Goal: Task Accomplishment & Management: Use online tool/utility

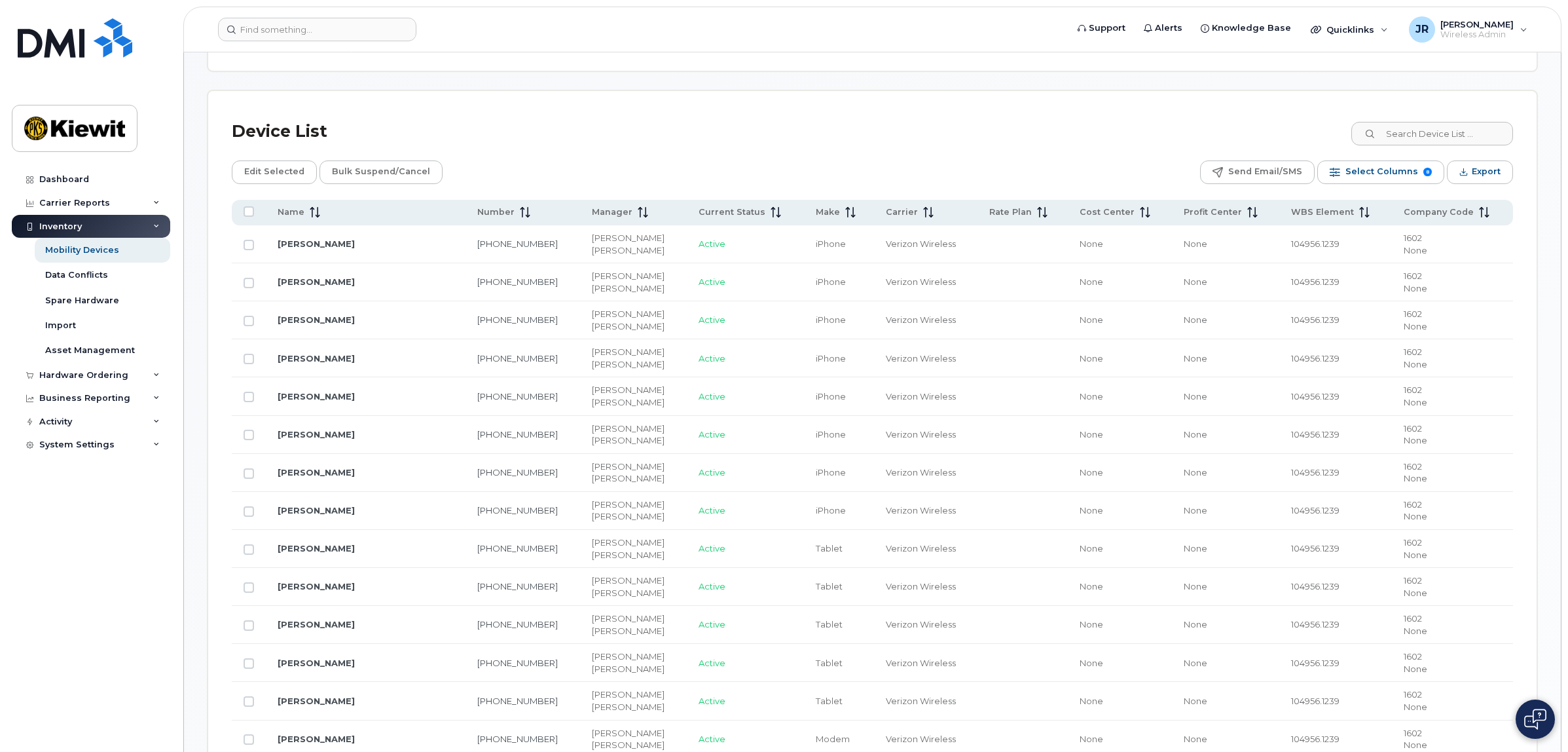
scroll to position [573, 0]
click at [1448, 132] on input at bounding box center [1431, 137] width 163 height 24
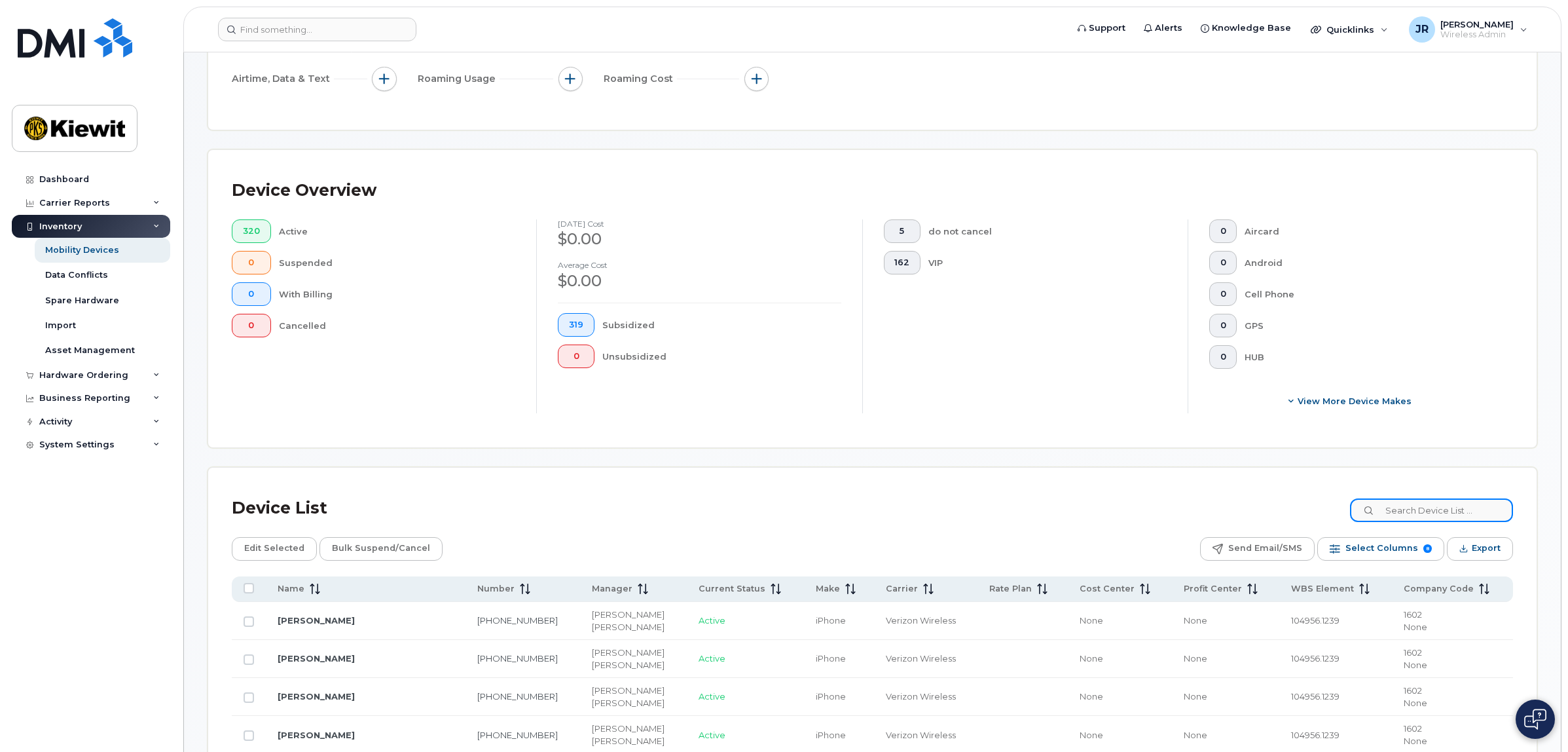
scroll to position [491, 0]
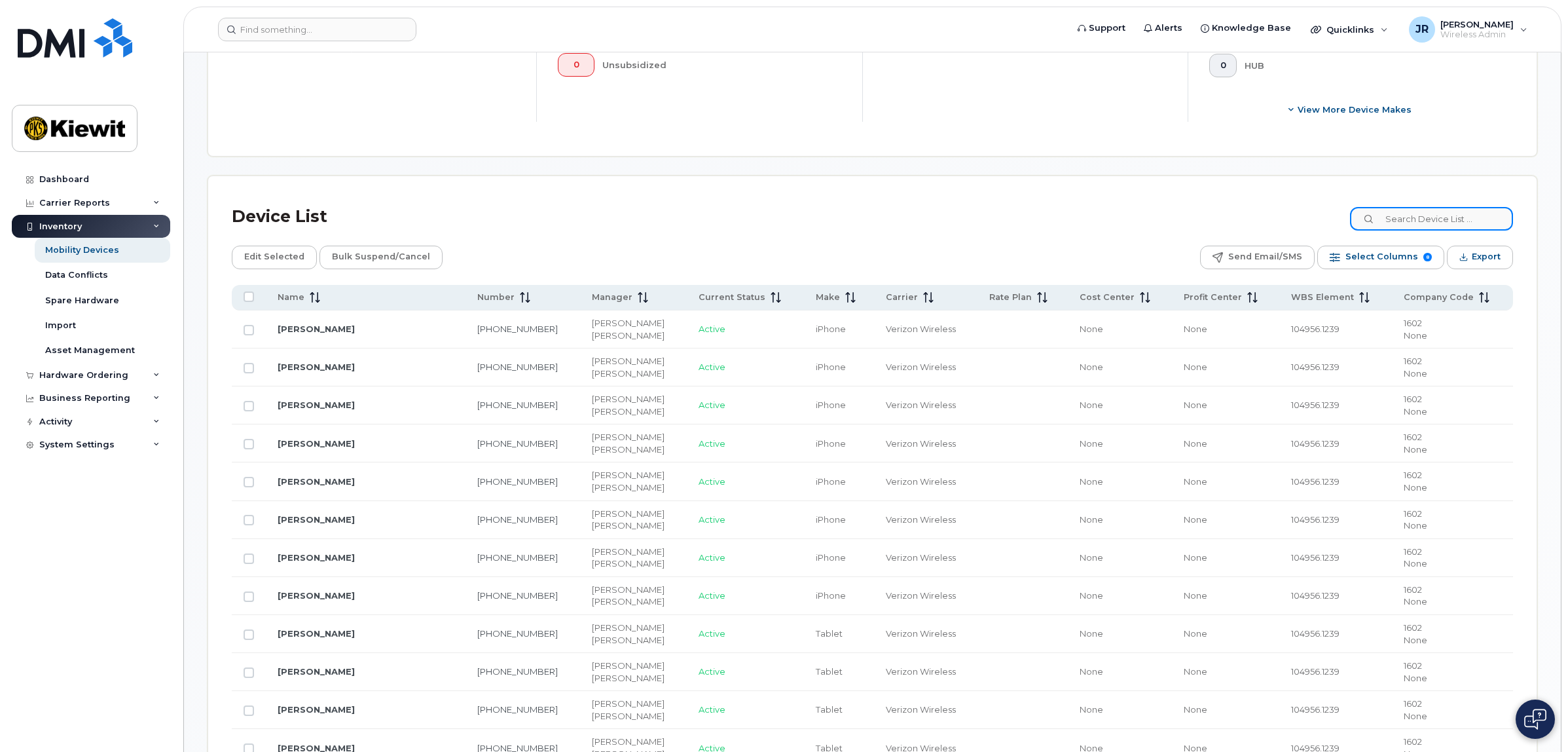
click at [1442, 217] on input at bounding box center [1431, 218] width 163 height 24
type input "[PERSON_NAME]"
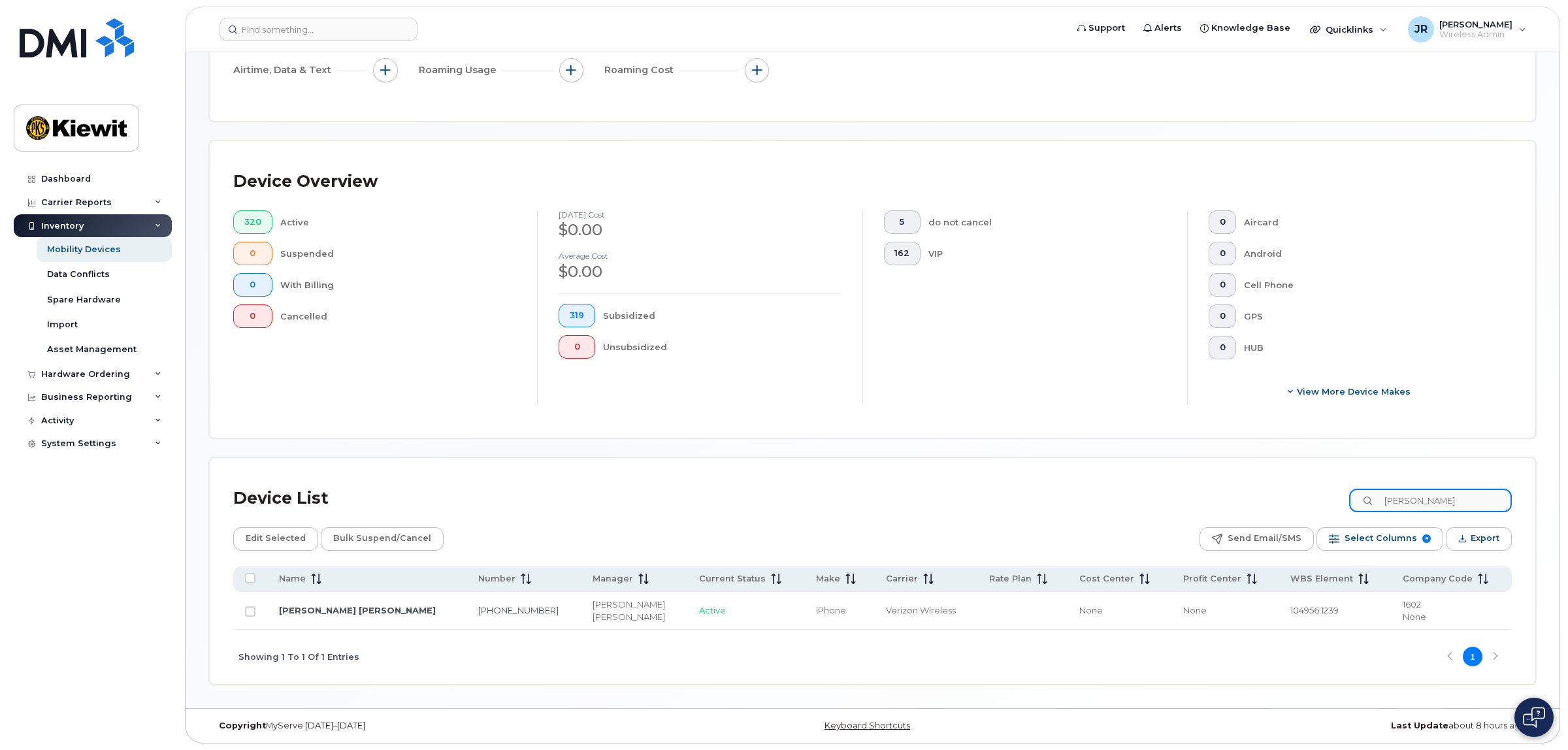
scroll to position [209, 0]
click at [245, 612] on input "Row Unselected" at bounding box center [249, 611] width 11 height 11
checkbox input "true"
drag, startPoint x: 1460, startPoint y: 495, endPoint x: 1366, endPoint y: 495, distance: 94.0
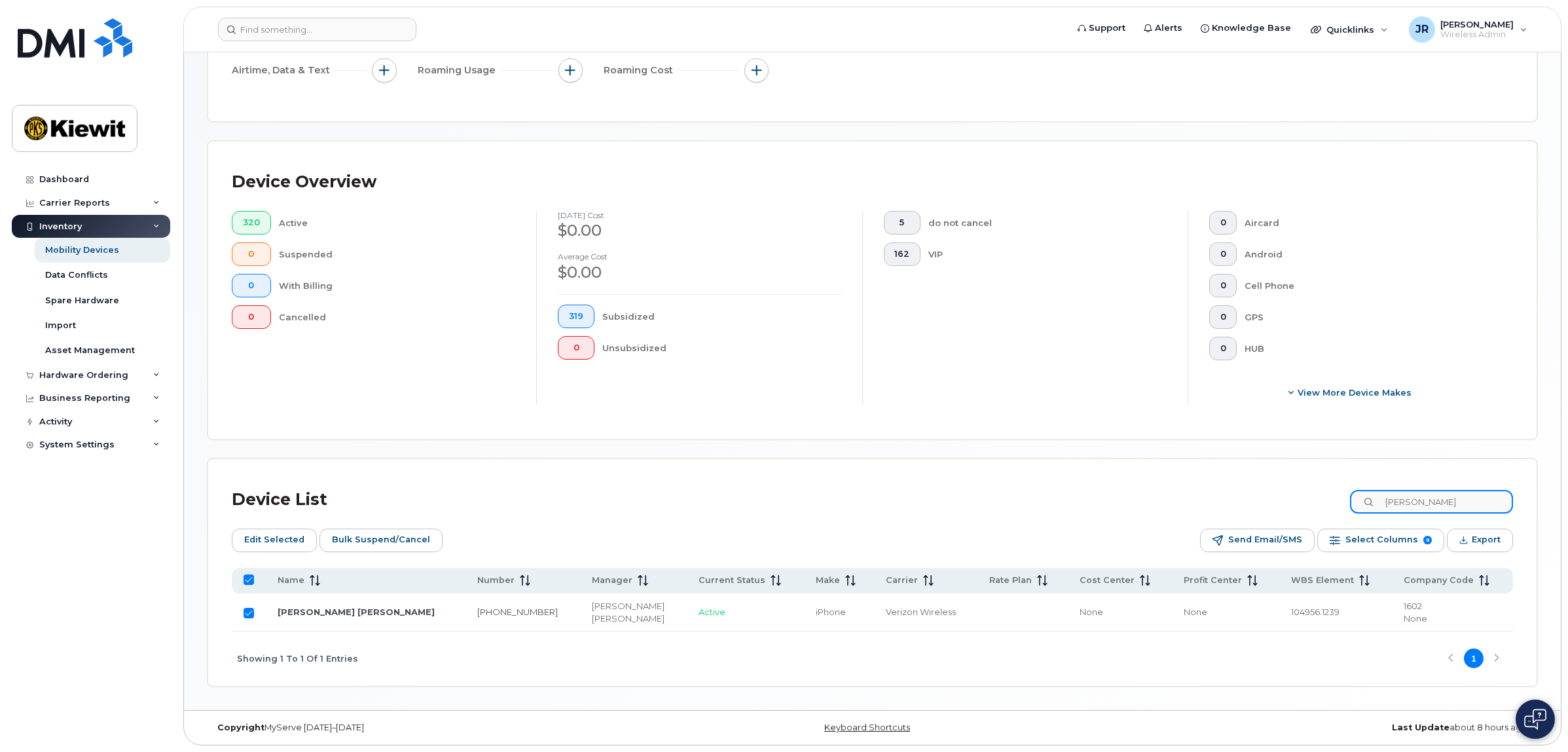
click at [1369, 496] on input "[PERSON_NAME]" at bounding box center [1431, 501] width 163 height 24
checkbox input "false"
type input "[PERSON_NAME]"
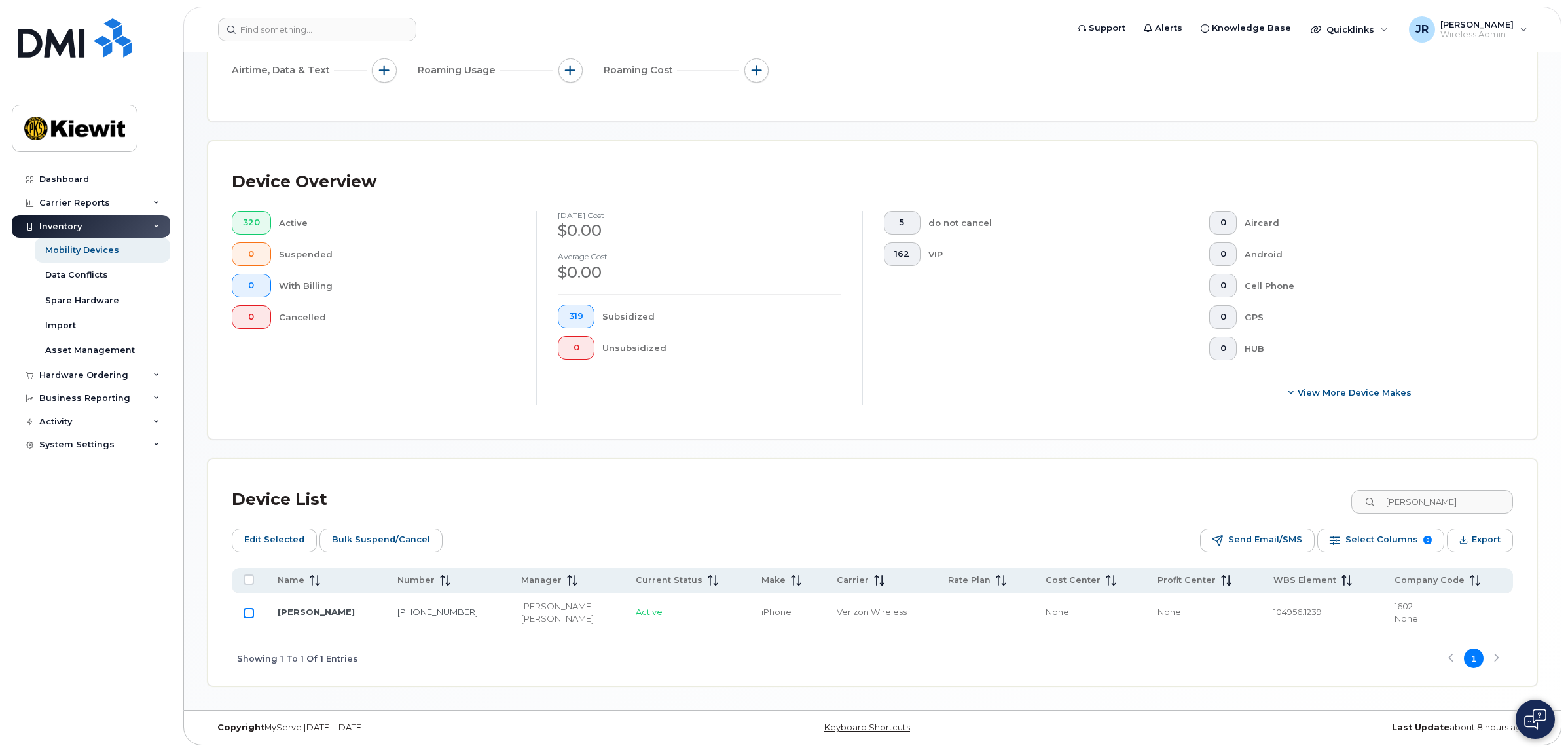
click at [249, 609] on input "Row Unselected" at bounding box center [249, 613] width 11 height 11
checkbox input "true"
drag, startPoint x: 1437, startPoint y: 503, endPoint x: 1383, endPoint y: 501, distance: 54.0
click at [1383, 501] on div "[PERSON_NAME]" at bounding box center [1431, 501] width 163 height 24
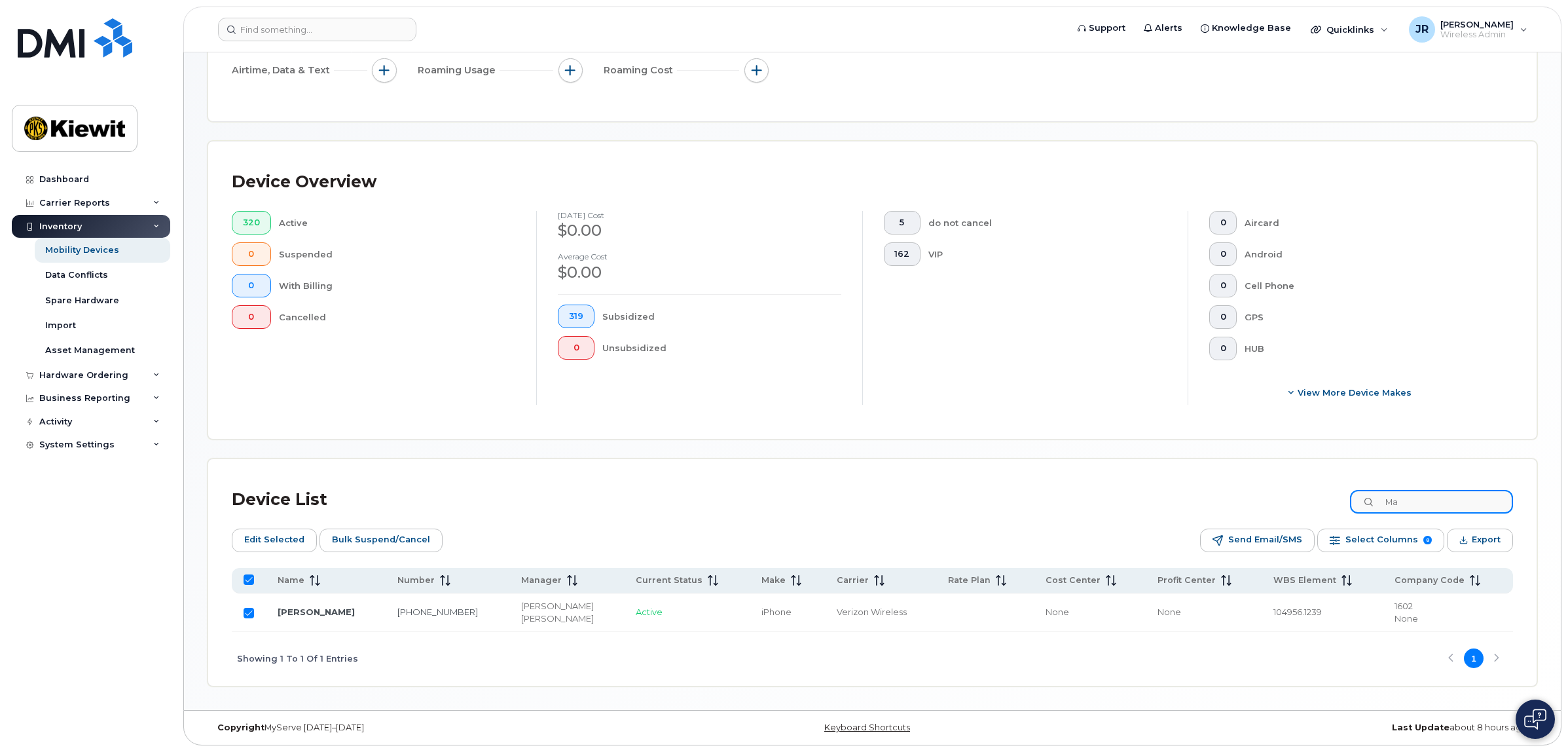
type input "Mag"
checkbox input "false"
type input "Maglicic"
click at [246, 613] on input "Row Unselected" at bounding box center [249, 613] width 11 height 11
checkbox input "true"
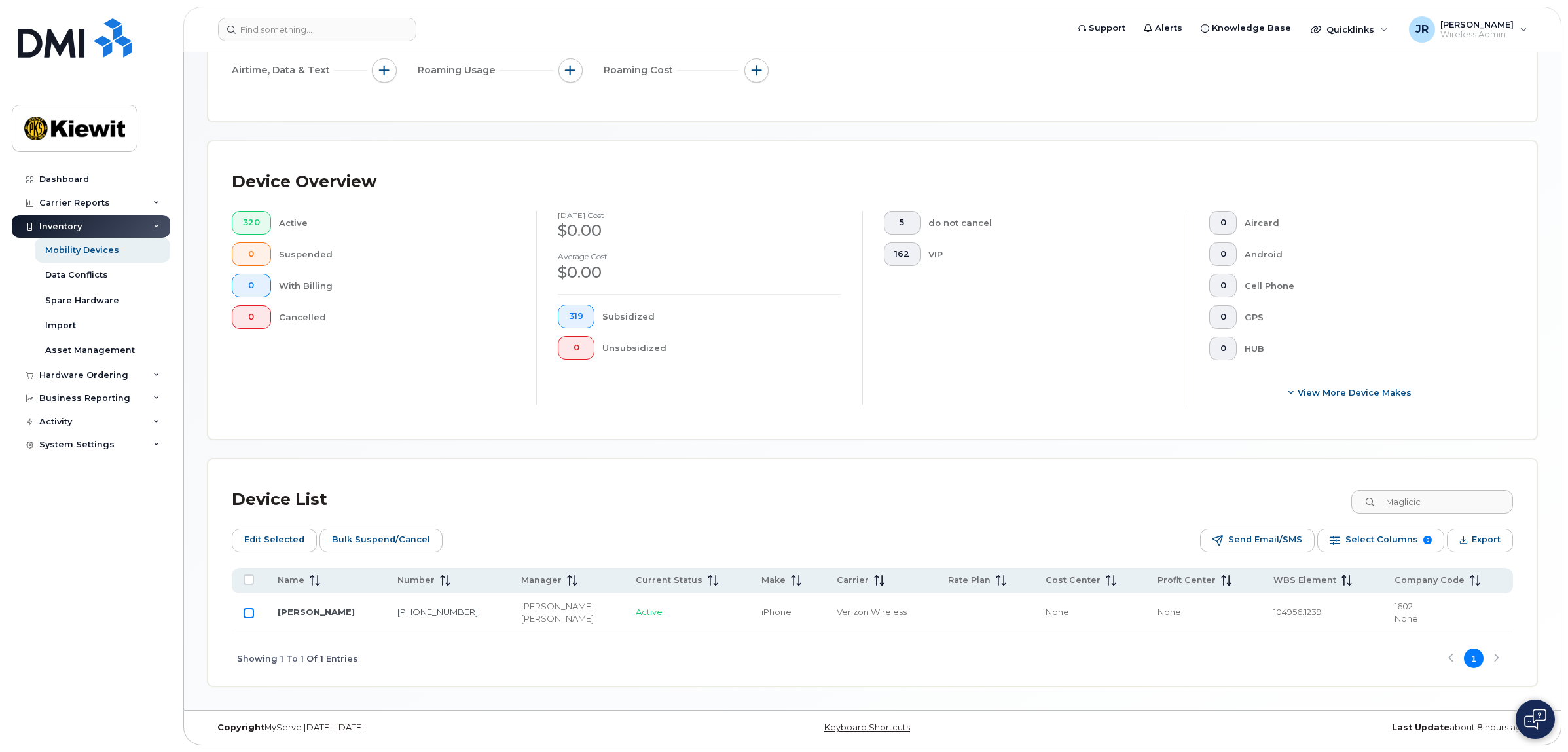
checkbox input "true"
click at [1348, 499] on div "Device List Maglicic" at bounding box center [872, 499] width 1282 height 34
type input "Har"
checkbox input "false"
type input "Hardardt"
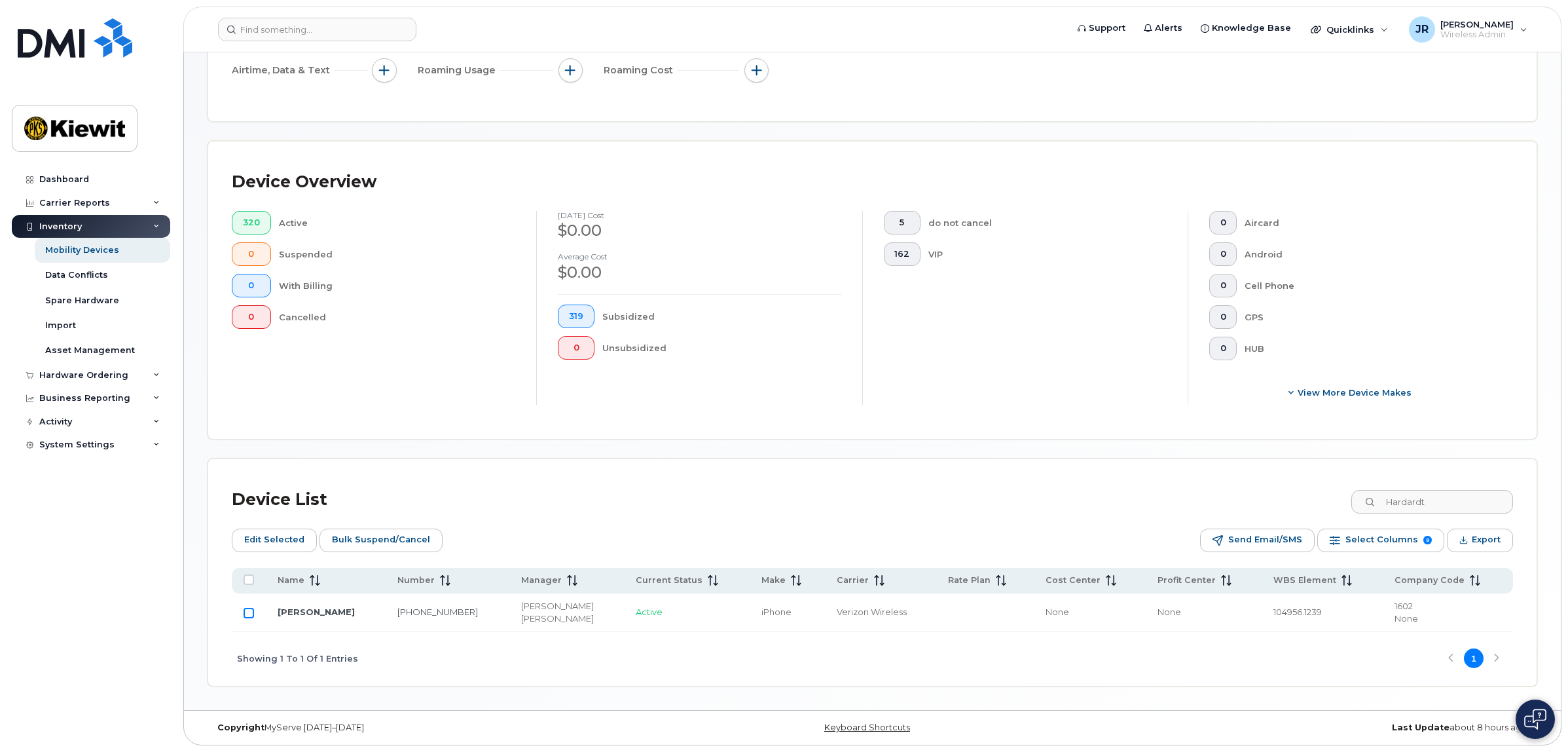
click at [247, 610] on input "Row Unselected" at bounding box center [249, 613] width 11 height 11
checkbox input "true"
click at [1387, 503] on div "Hardardt" at bounding box center [1431, 501] width 163 height 24
type input "Mun"
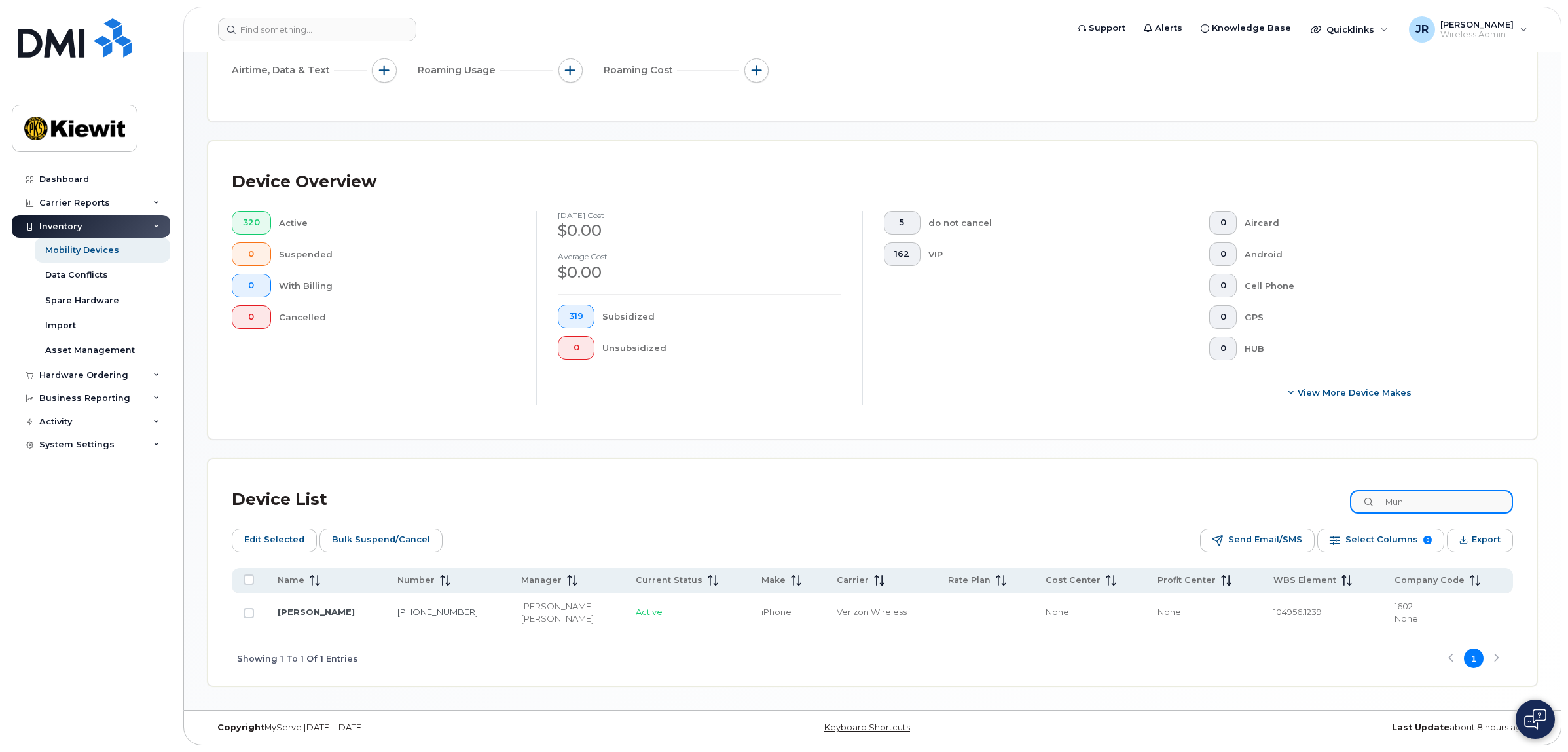
checkbox input "false"
type input "[GEOGRAPHIC_DATA]"
click at [246, 614] on input "Row Unselected" at bounding box center [249, 613] width 11 height 11
checkbox input "true"
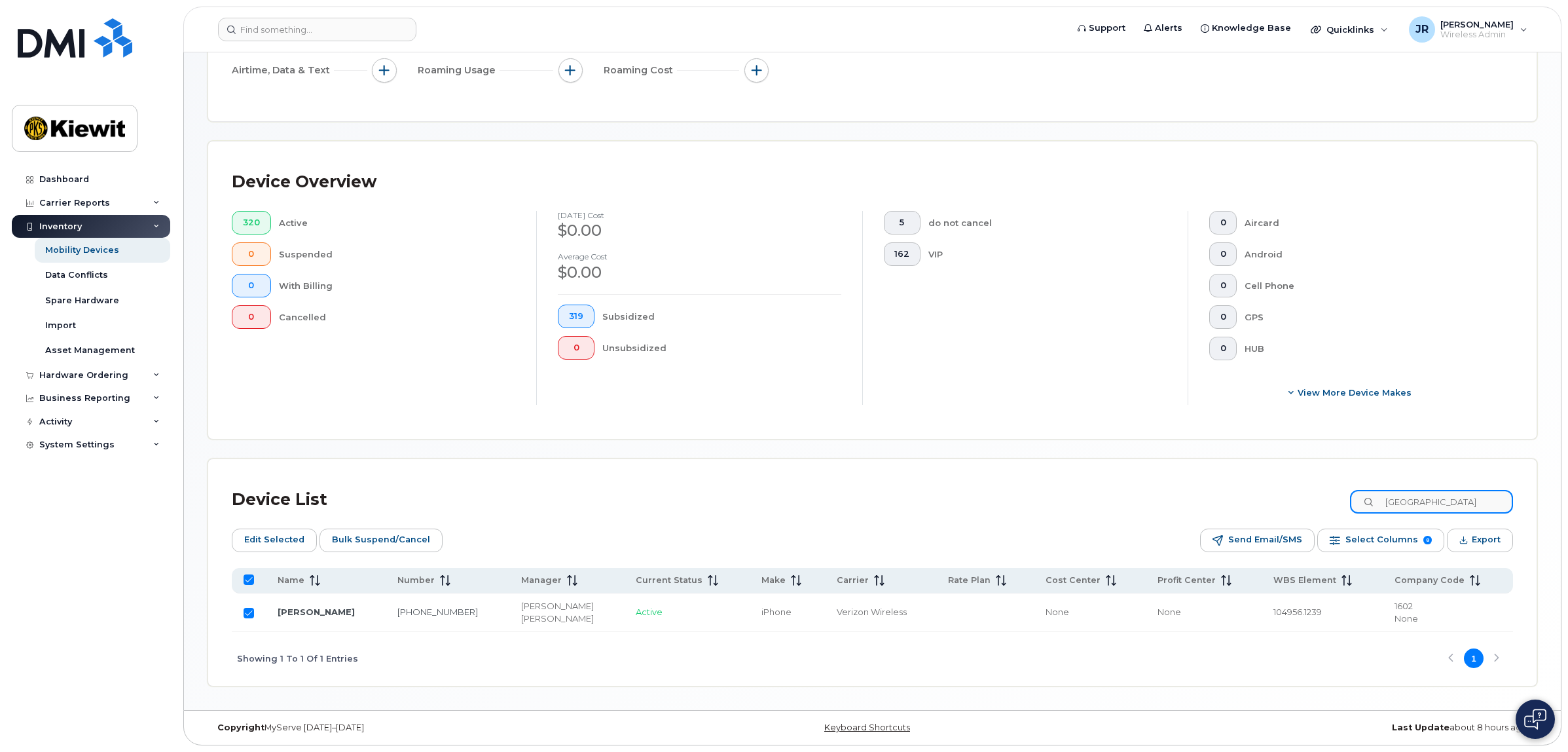
drag, startPoint x: 1460, startPoint y: 494, endPoint x: 1365, endPoint y: 500, distance: 95.2
click at [1365, 500] on div "Device List [GEOGRAPHIC_DATA]" at bounding box center [872, 499] width 1282 height 34
type input "R"
checkbox input "false"
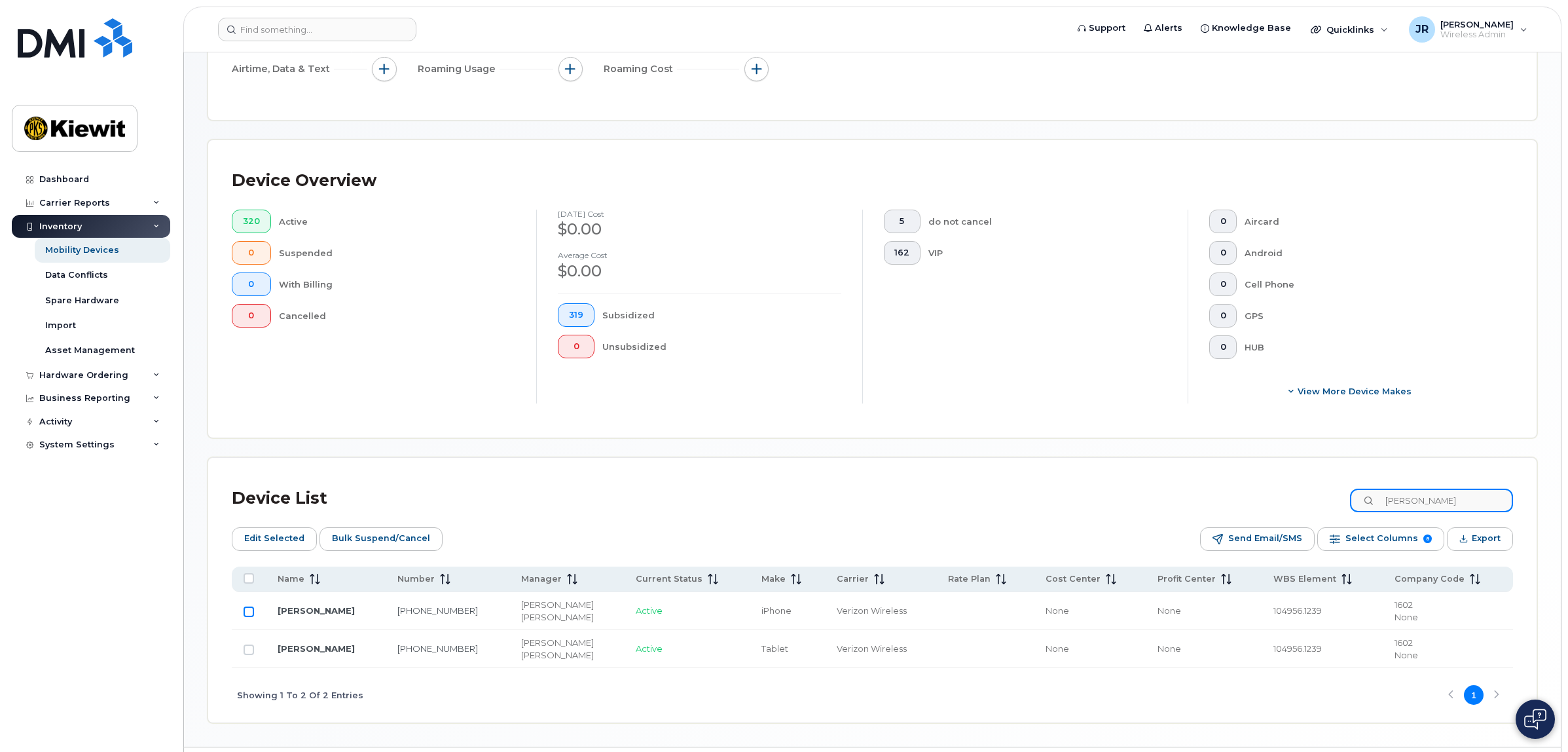
type input "[PERSON_NAME]"
click at [248, 613] on input "Row Unselected" at bounding box center [249, 611] width 11 height 11
checkbox input "true"
click at [251, 649] on input "Row Unselected" at bounding box center [249, 649] width 11 height 11
checkbox input "true"
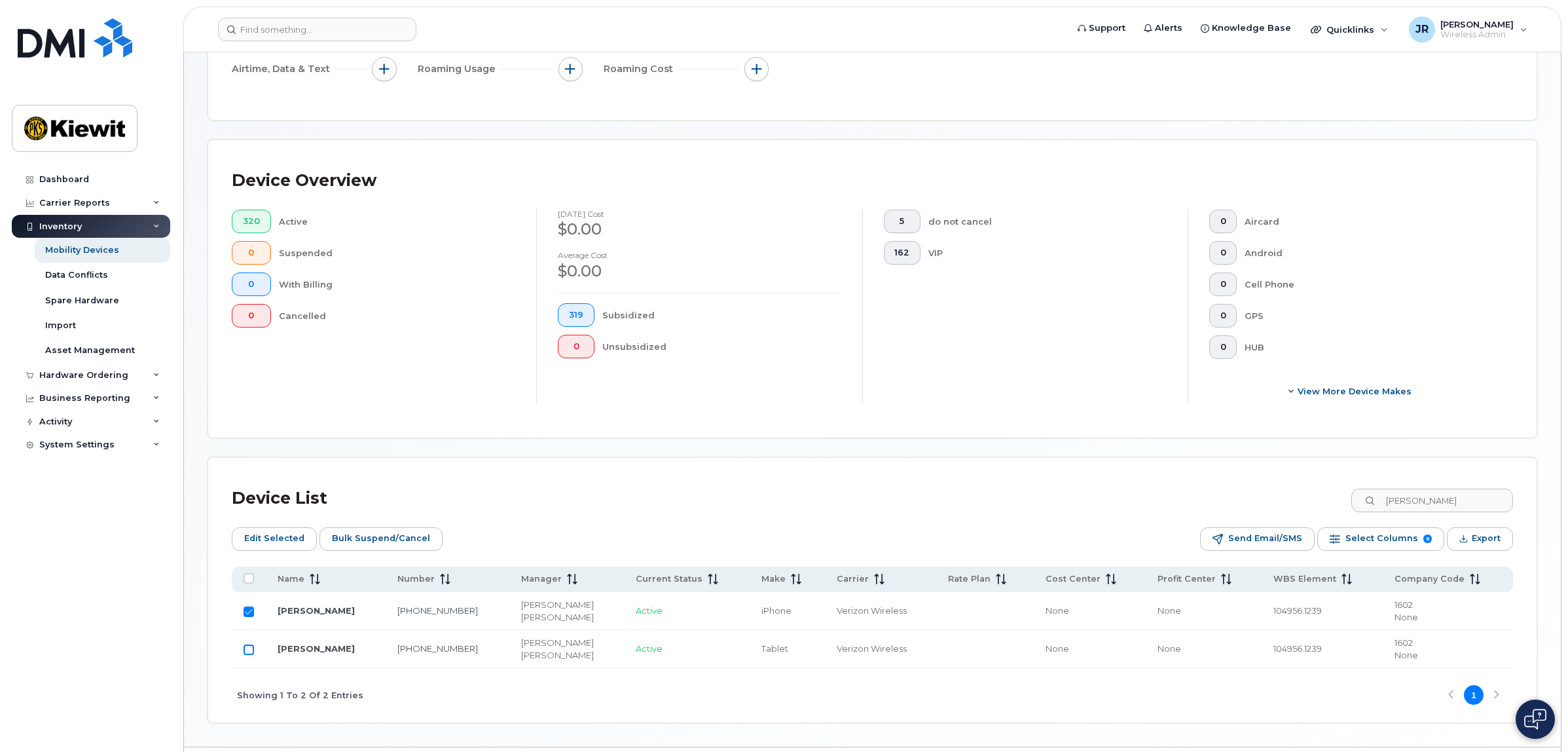
checkbox input "true"
click at [253, 649] on input "Row Selected" at bounding box center [249, 649] width 11 height 11
checkbox input "false"
click at [1320, 502] on div "Device List [PERSON_NAME]" at bounding box center [872, 498] width 1282 height 34
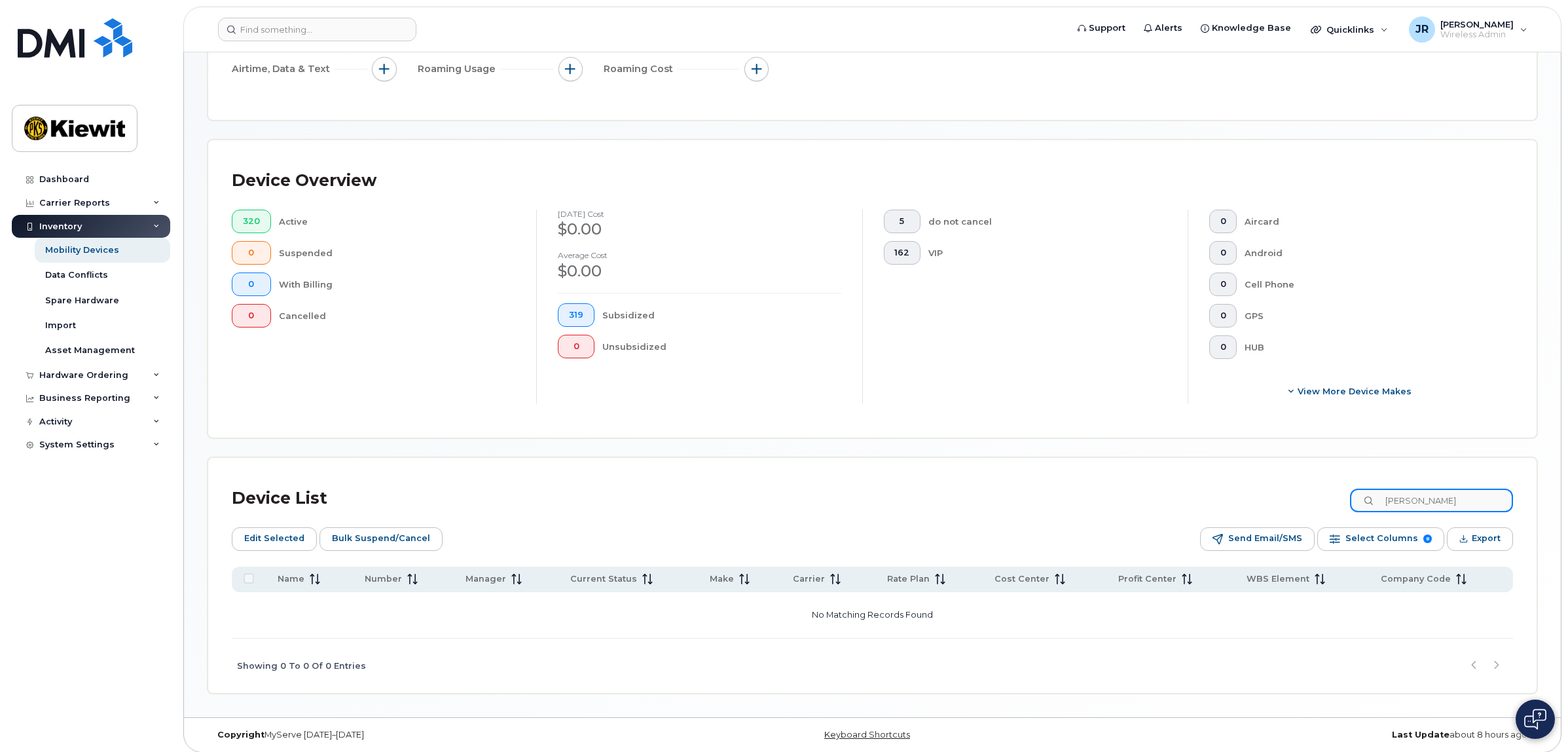
drag, startPoint x: 1390, startPoint y: 500, endPoint x: 1370, endPoint y: 500, distance: 20.0
click at [1374, 500] on input "[PERSON_NAME]" at bounding box center [1431, 500] width 163 height 24
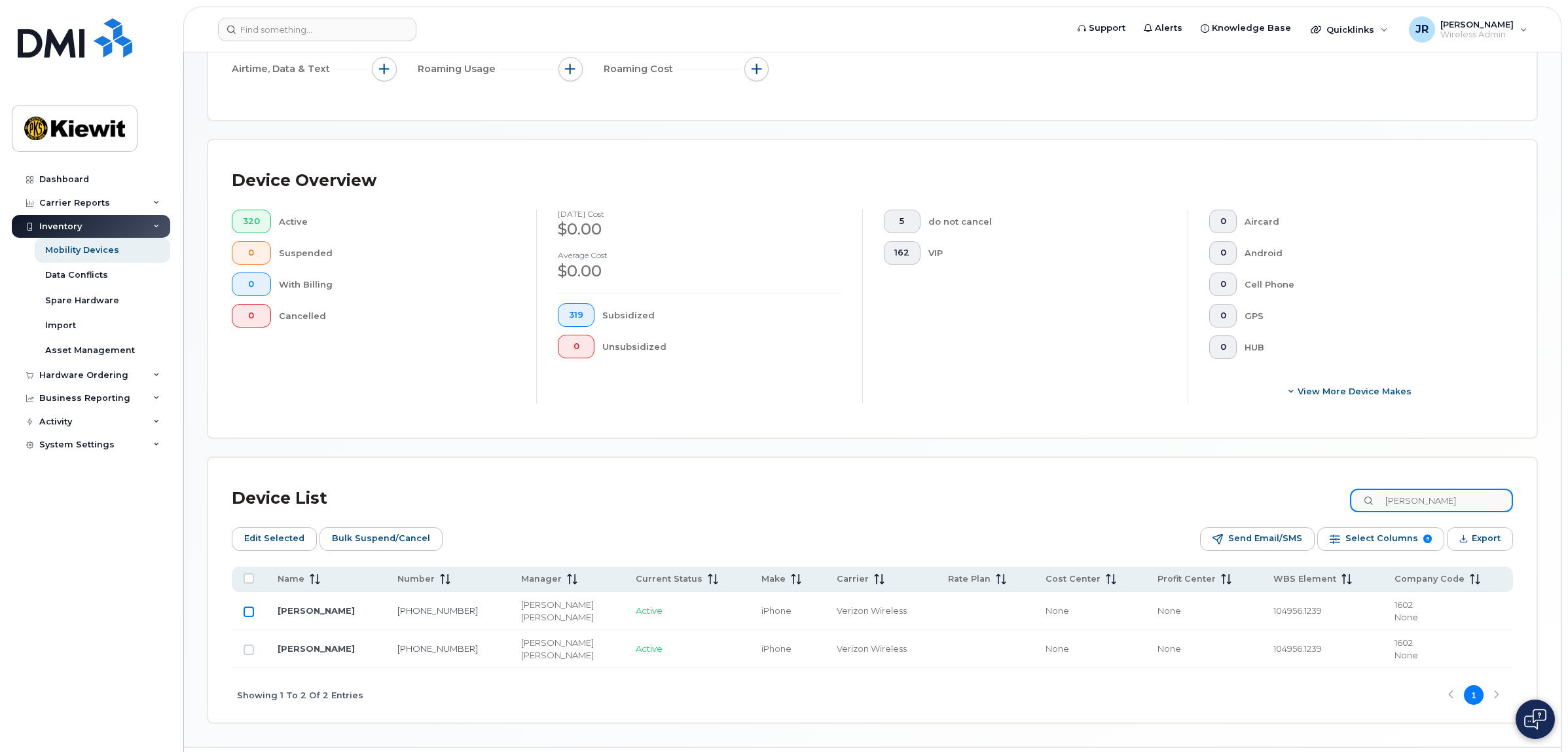
type input "[PERSON_NAME]"
click at [249, 614] on input "Row Unselected" at bounding box center [249, 611] width 11 height 11
checkbox input "true"
drag, startPoint x: 1468, startPoint y: 506, endPoint x: 1291, endPoint y: 504, distance: 177.0
click at [1291, 504] on div "Device List [PERSON_NAME]" at bounding box center [872, 498] width 1282 height 34
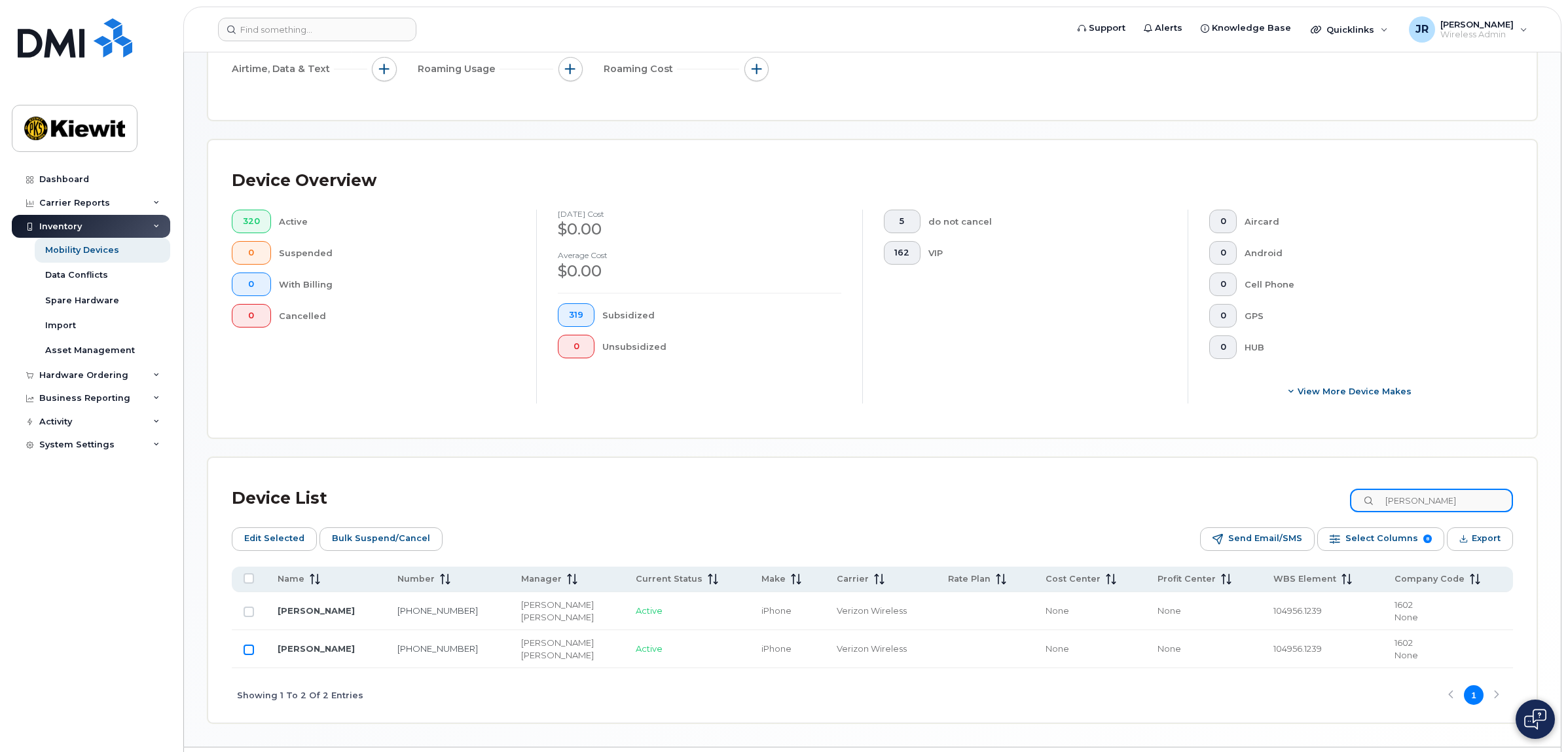
type input "[PERSON_NAME]"
click at [249, 650] on input "Row Unselected" at bounding box center [249, 649] width 11 height 11
checkbox input "true"
click at [1274, 505] on div "Device List [PERSON_NAME]" at bounding box center [872, 498] width 1282 height 34
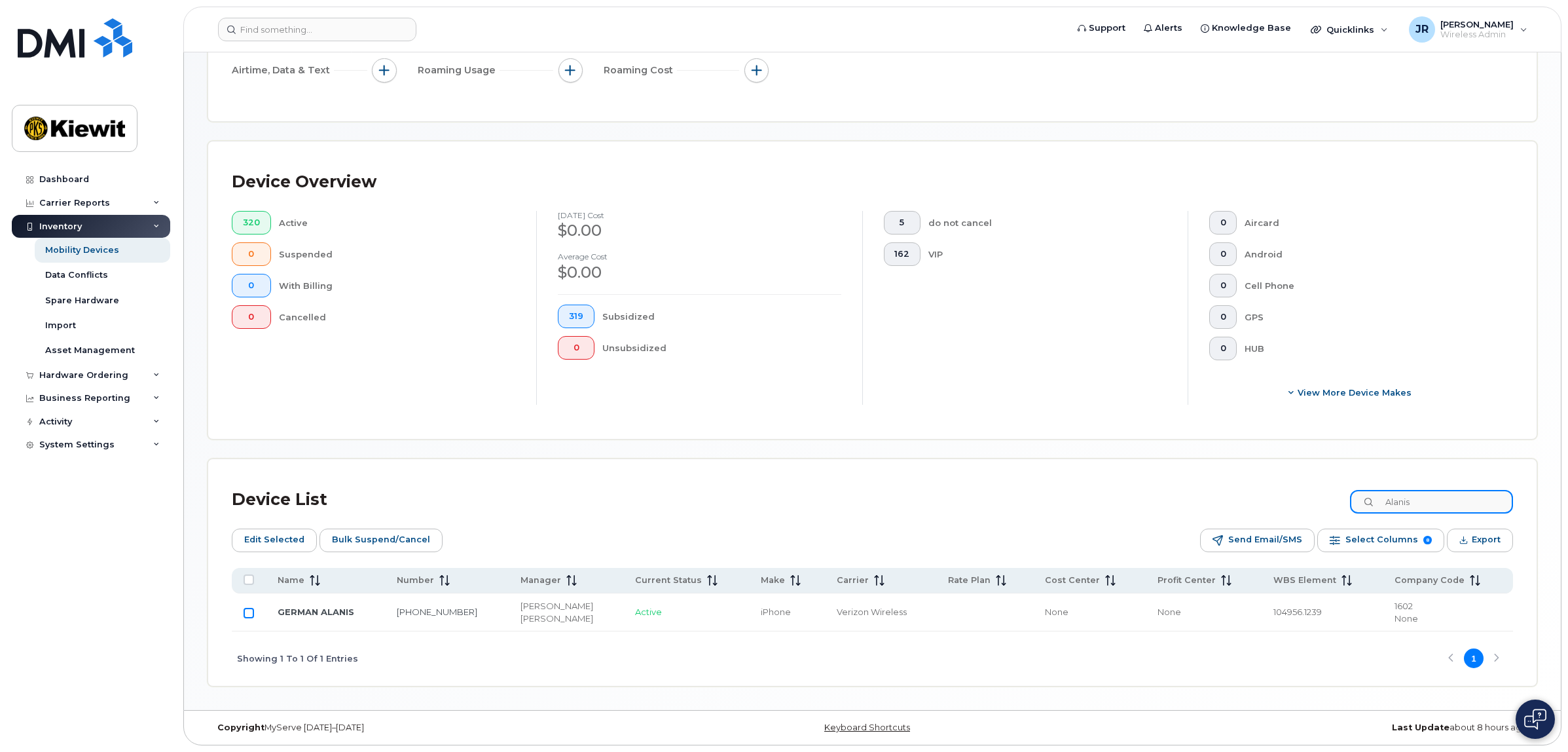
type input "Alanis"
click at [250, 614] on input "Row Unselected" at bounding box center [249, 613] width 11 height 11
checkbox input "true"
click at [279, 540] on span "Edit Selected" at bounding box center [274, 539] width 60 height 20
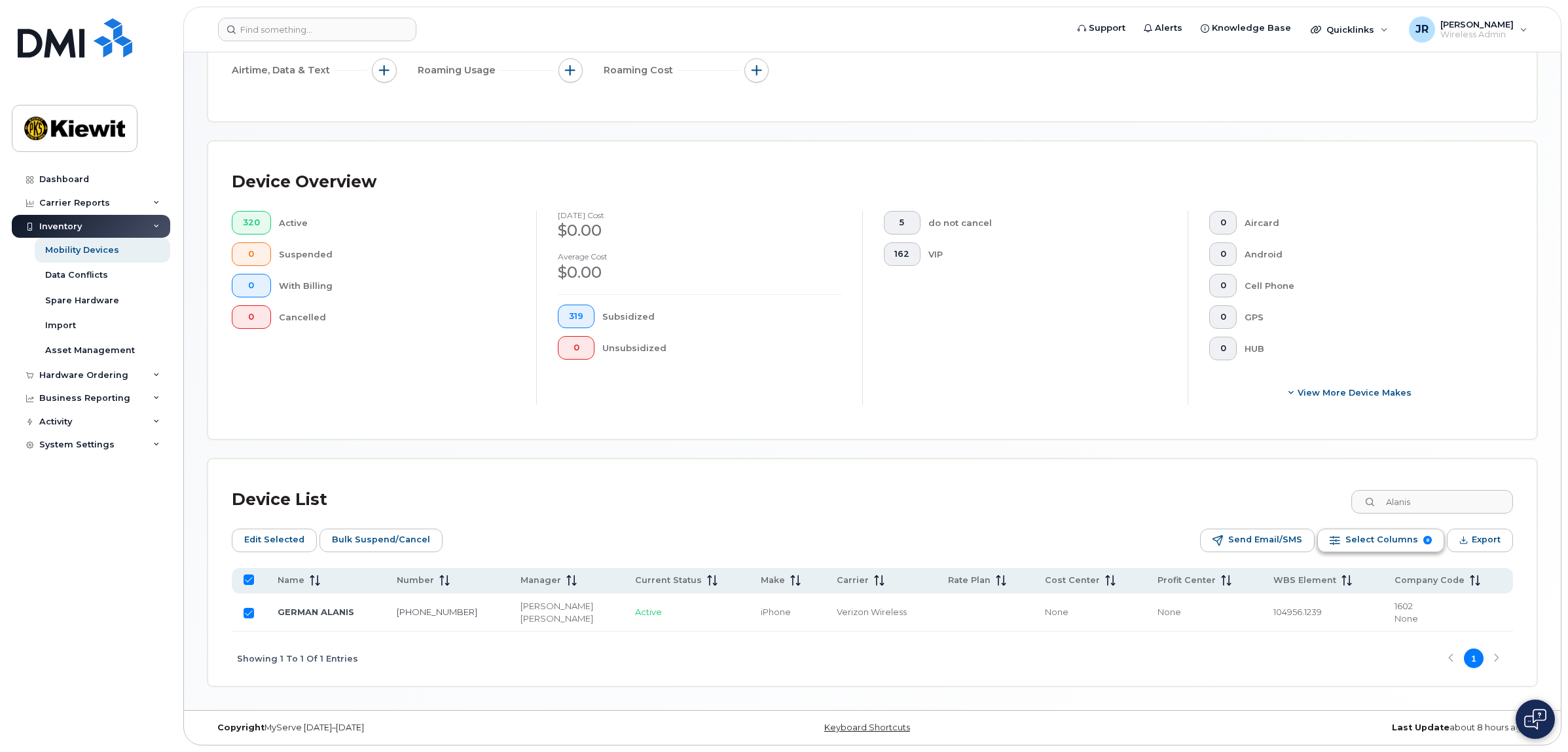
click at [1392, 539] on span "Select Columns" at bounding box center [1382, 539] width 73 height 20
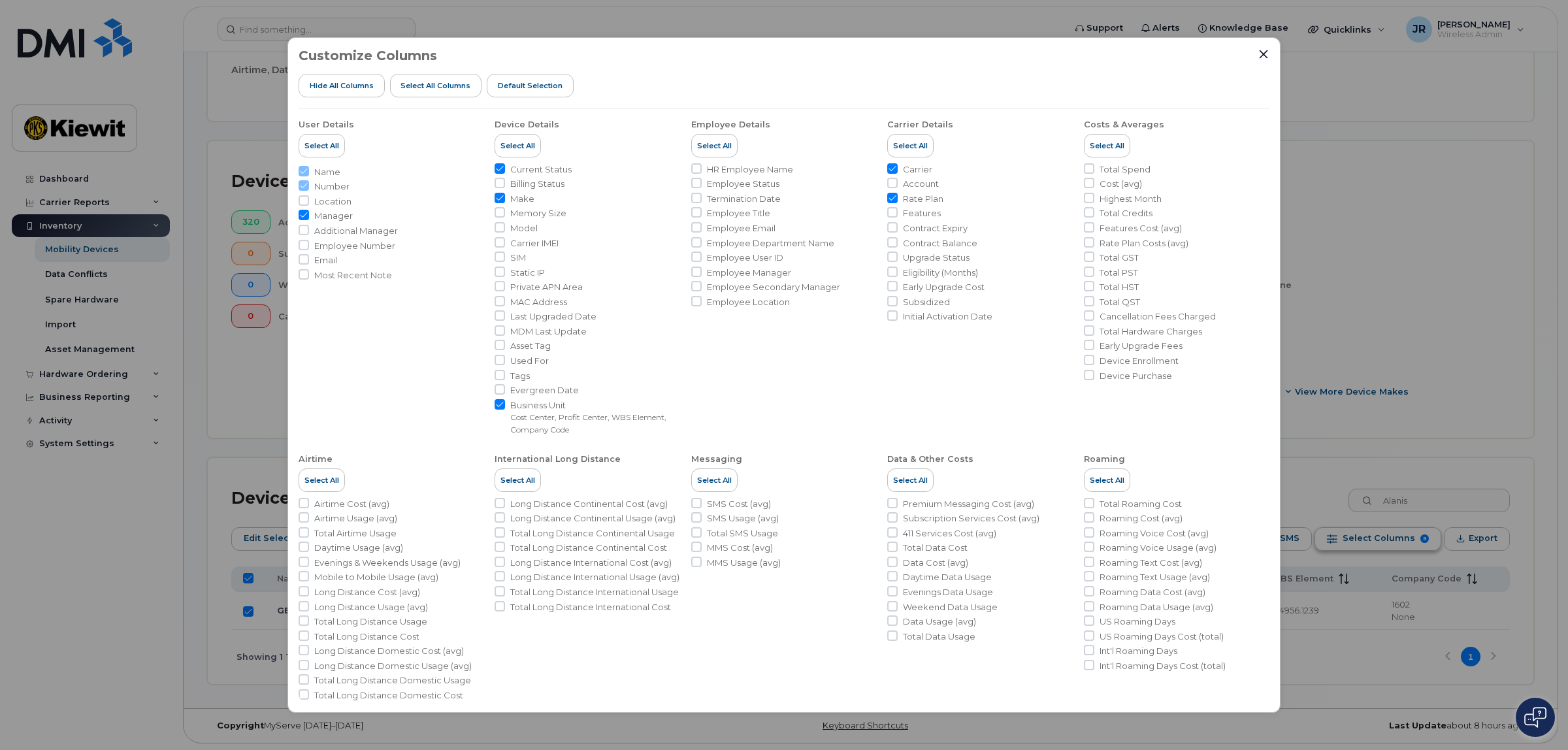
click at [1388, 537] on div "Customize Columns Hide All Columns Select all Columns Default Selection User De…" at bounding box center [784, 375] width 1568 height 750
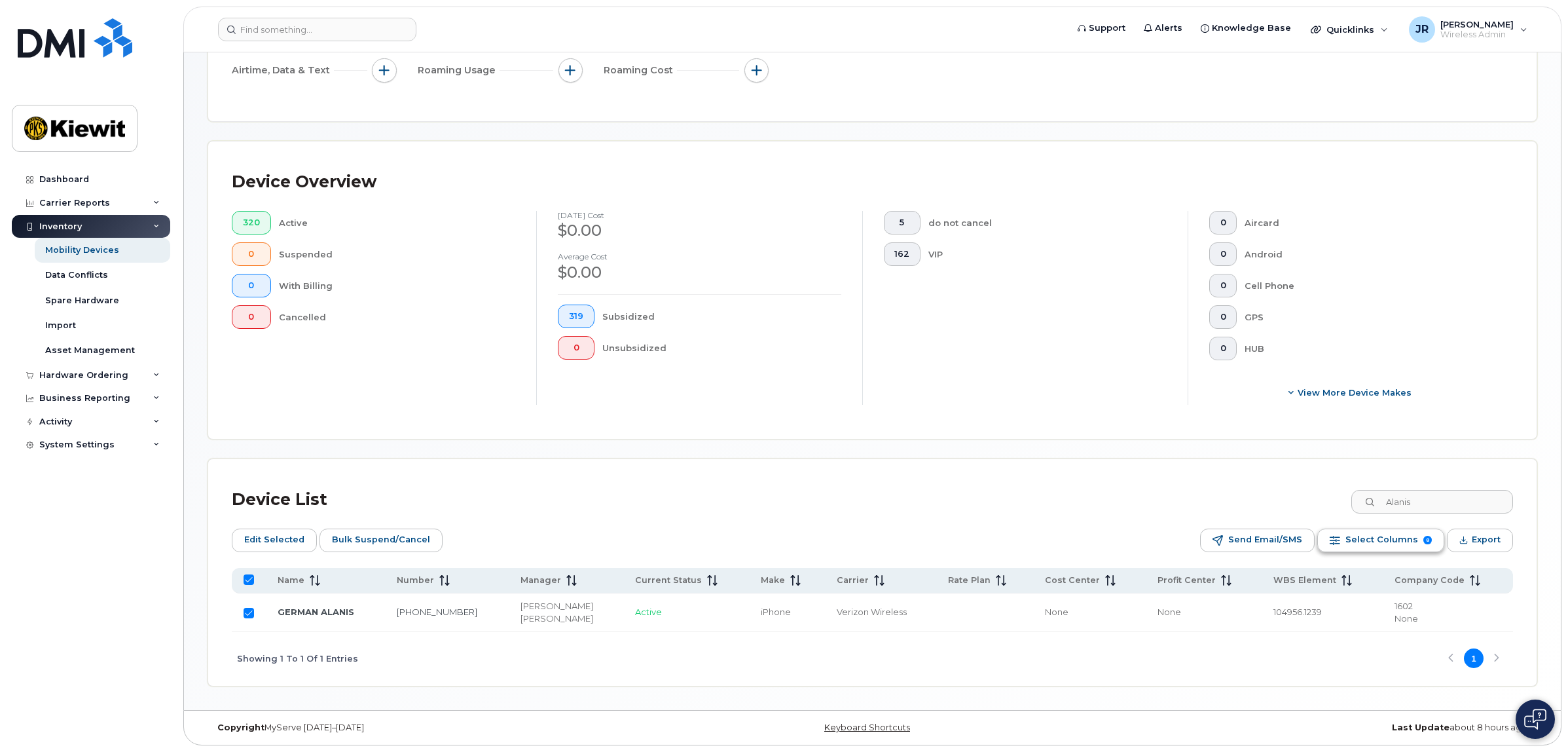
click at [1392, 539] on span "Select Columns" at bounding box center [1382, 539] width 73 height 20
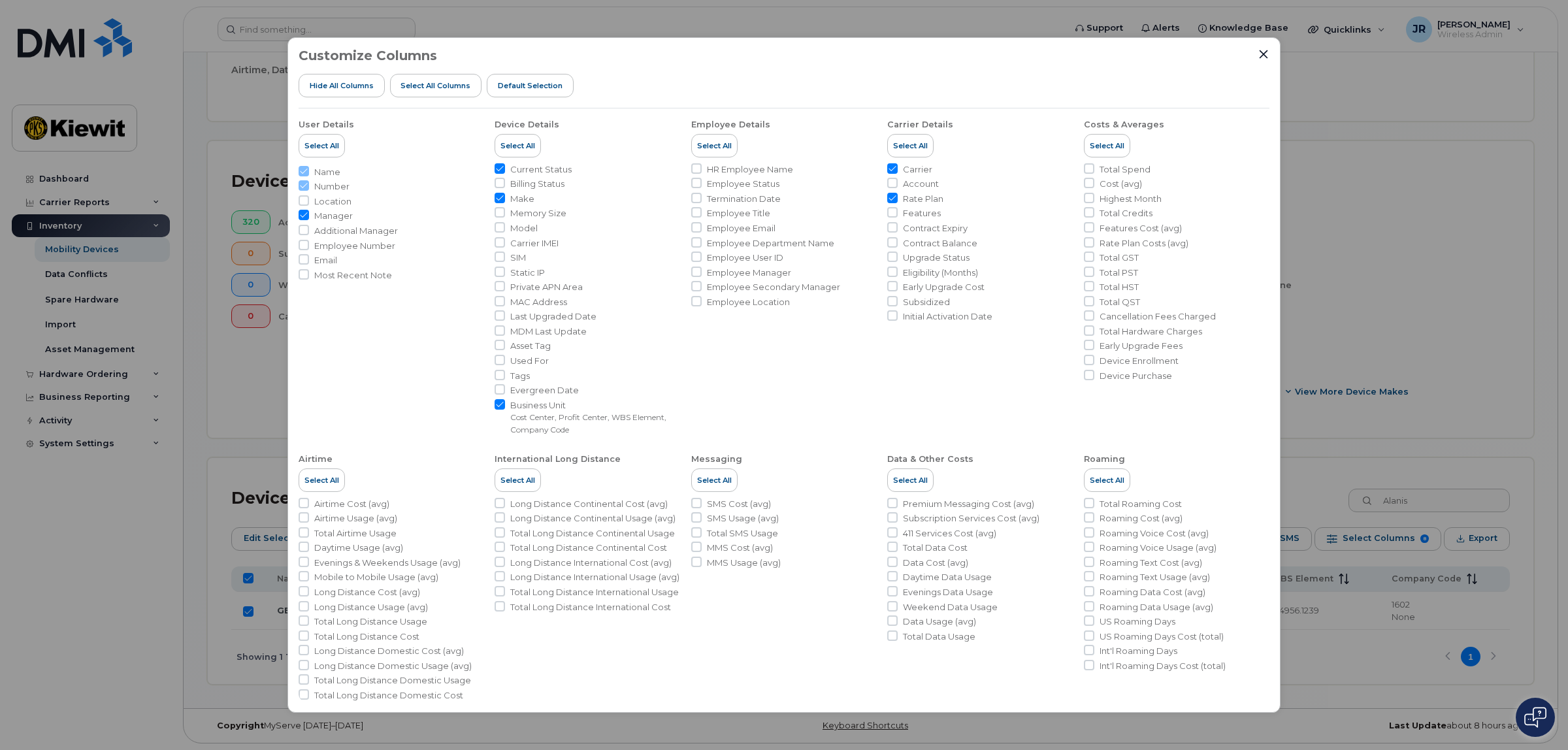
click at [762, 230] on span "Employee Email" at bounding box center [741, 228] width 69 height 12
click at [702, 230] on input "Employee Email" at bounding box center [696, 227] width 11 height 11
checkbox input "true"
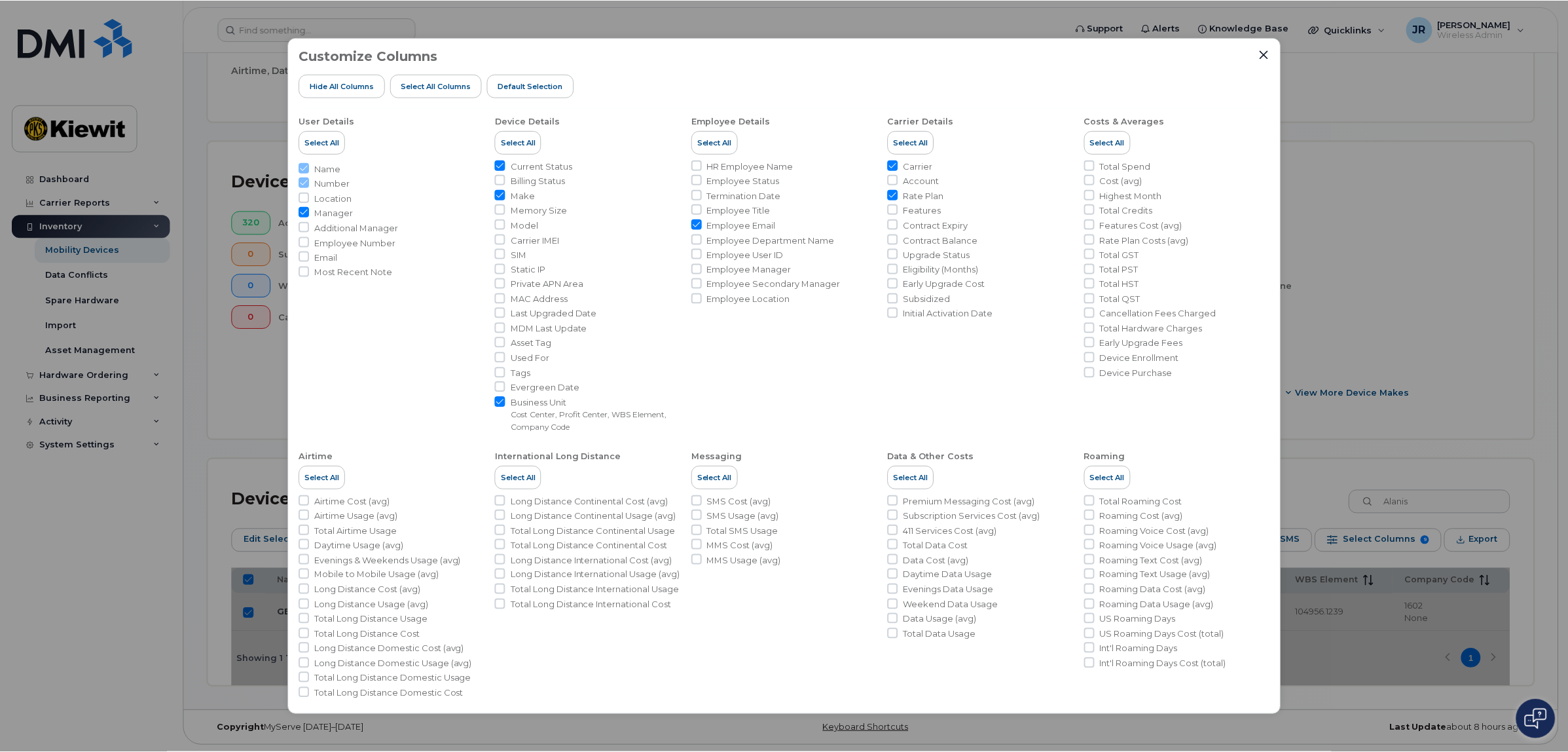
scroll to position [0, 0]
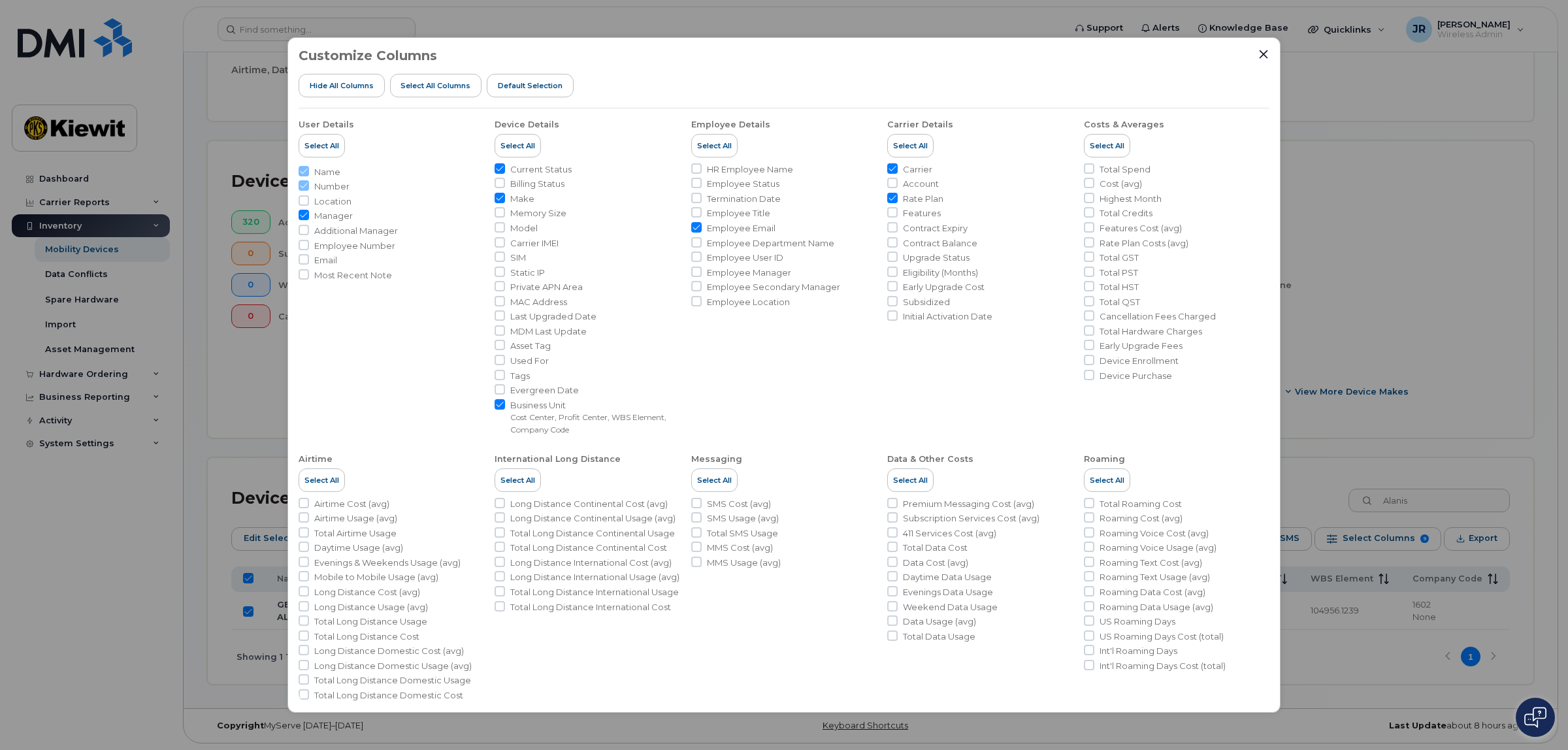
click at [1255, 54] on div "Customize Columns Hide All Columns Select all Columns Default Selection" at bounding box center [784, 78] width 971 height 60
click at [1274, 55] on div "Customize Columns Hide All Columns Select all Columns Default Selection User De…" at bounding box center [784, 374] width 993 height 674
click at [1264, 51] on icon "Close" at bounding box center [1263, 55] width 11 height 11
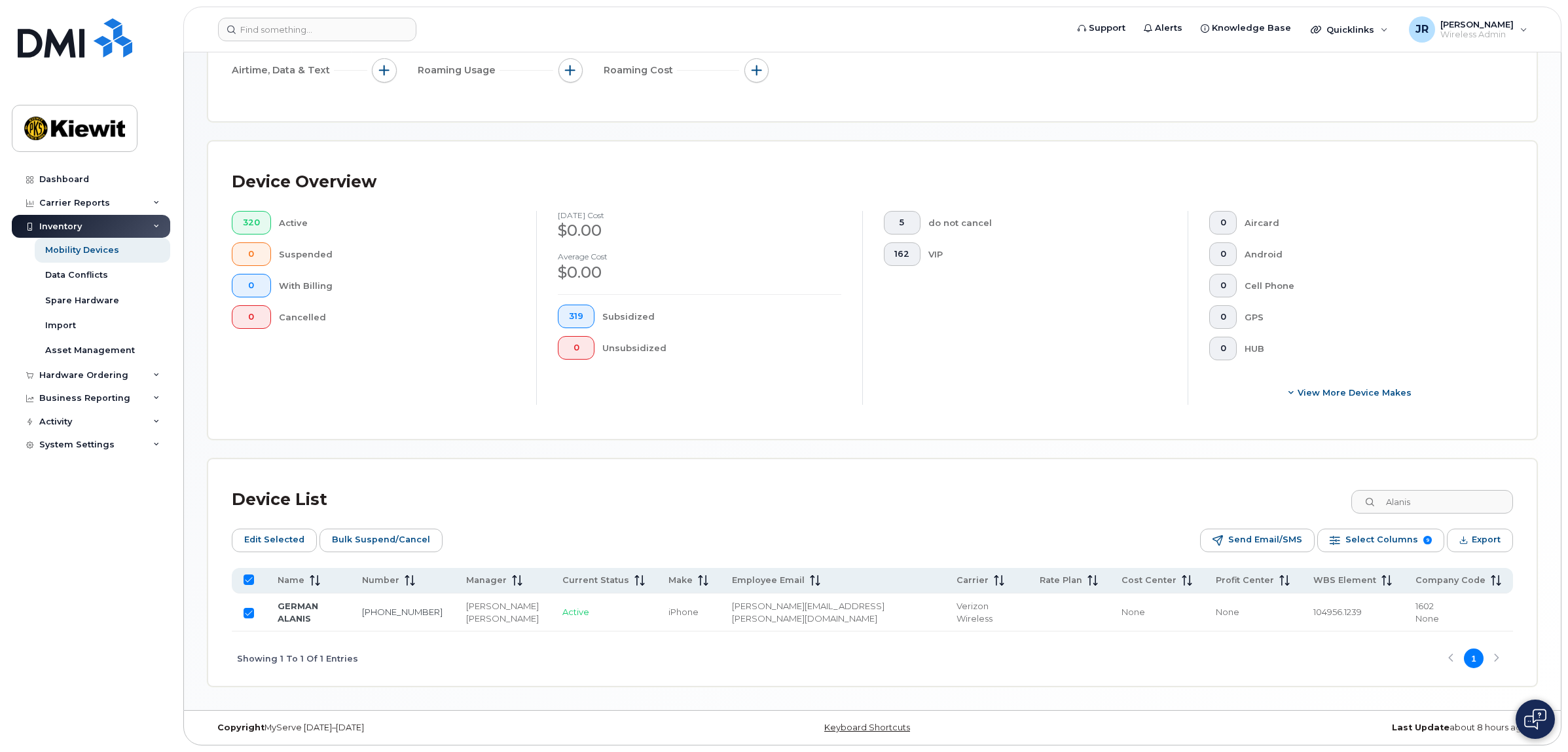
click at [244, 577] on input "All items selected" at bounding box center [249, 580] width 11 height 11
checkbox input "false"
click at [254, 617] on input "Row Unselected" at bounding box center [249, 613] width 11 height 11
checkbox input "true"
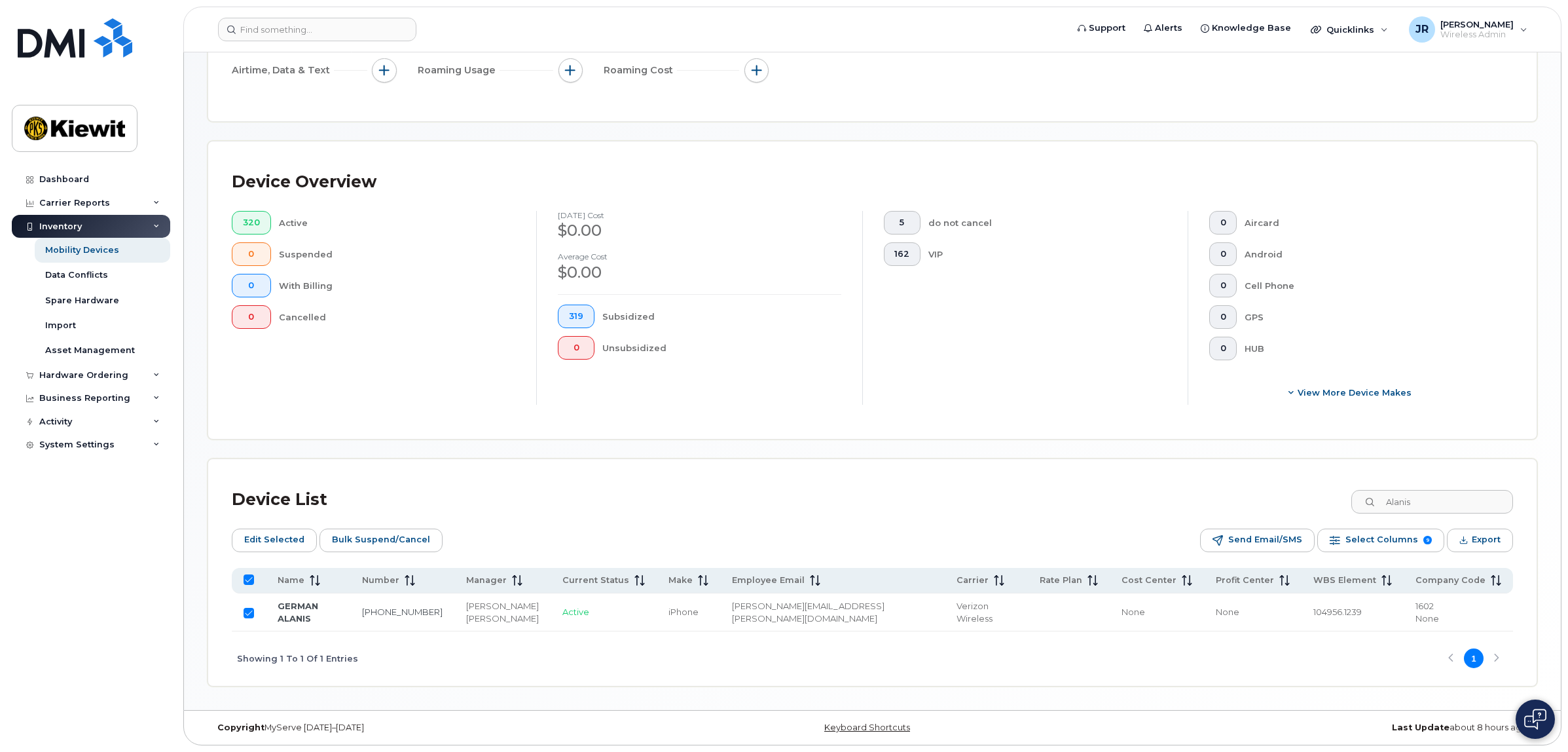
click at [583, 501] on div "Device List [PERSON_NAME]" at bounding box center [872, 499] width 1282 height 34
click at [248, 615] on input "Row Selected" at bounding box center [249, 613] width 11 height 11
checkbox input "false"
drag, startPoint x: 1465, startPoint y: 499, endPoint x: 1338, endPoint y: 495, distance: 127.1
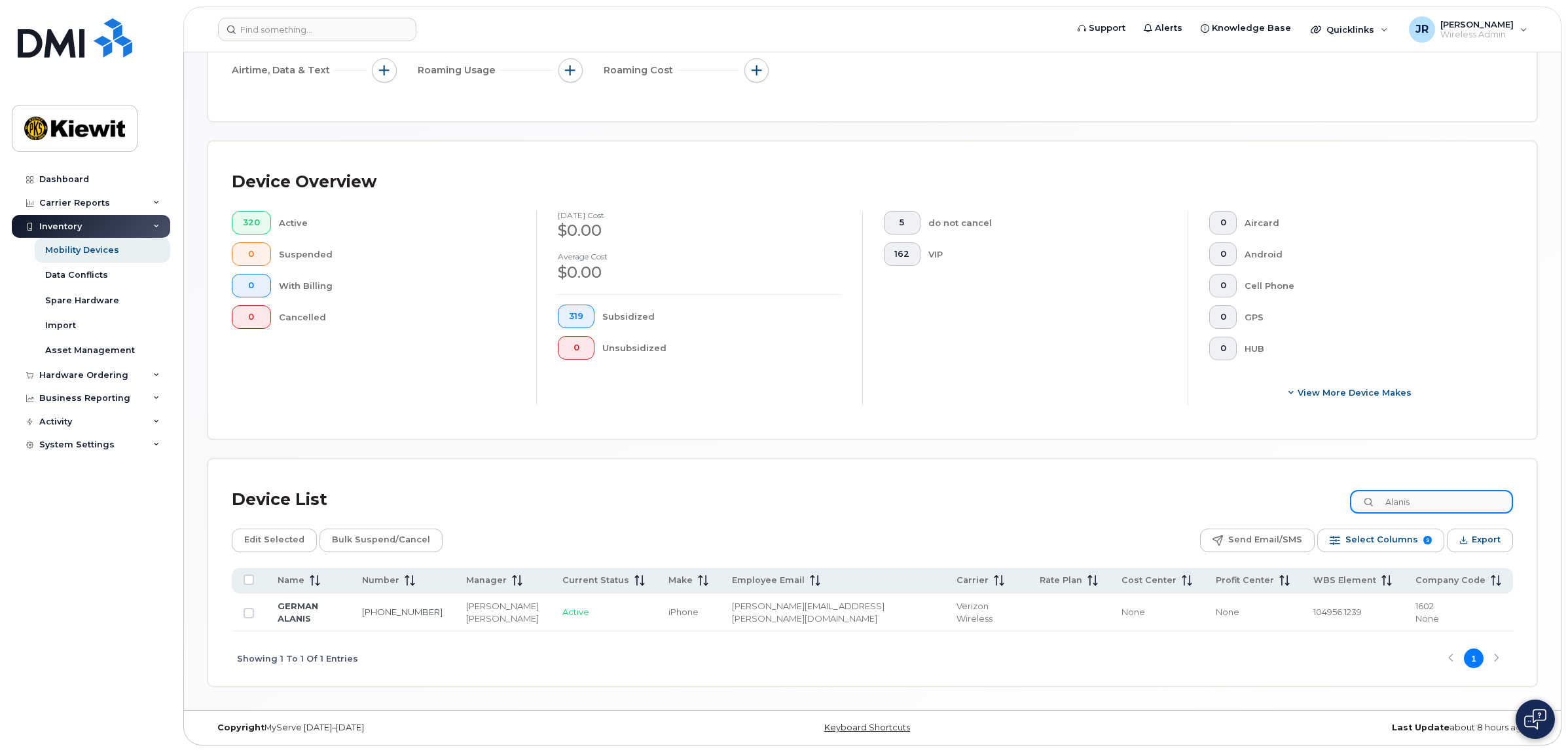
click at [1352, 496] on div "Device List [PERSON_NAME]" at bounding box center [872, 499] width 1282 height 34
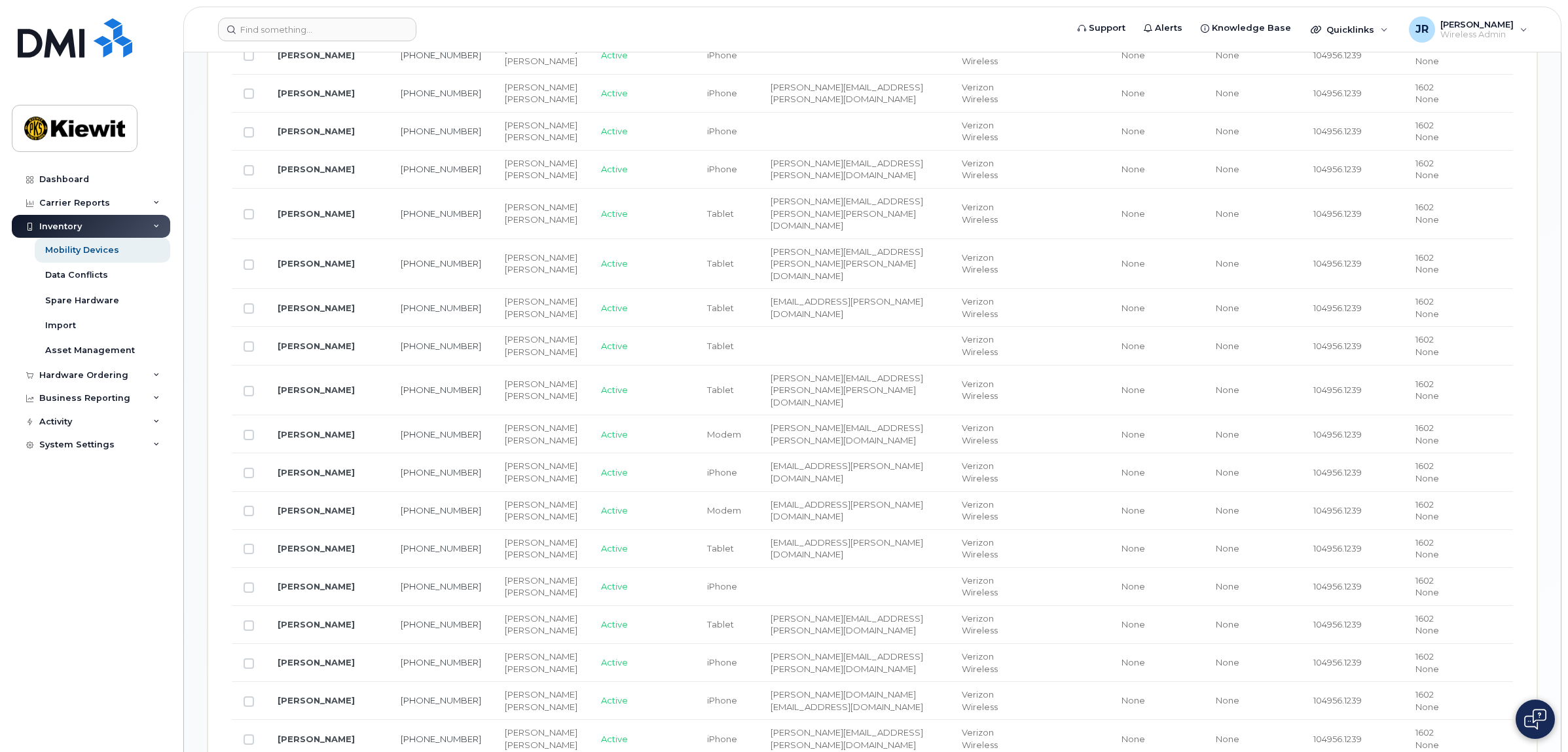
scroll to position [946, 0]
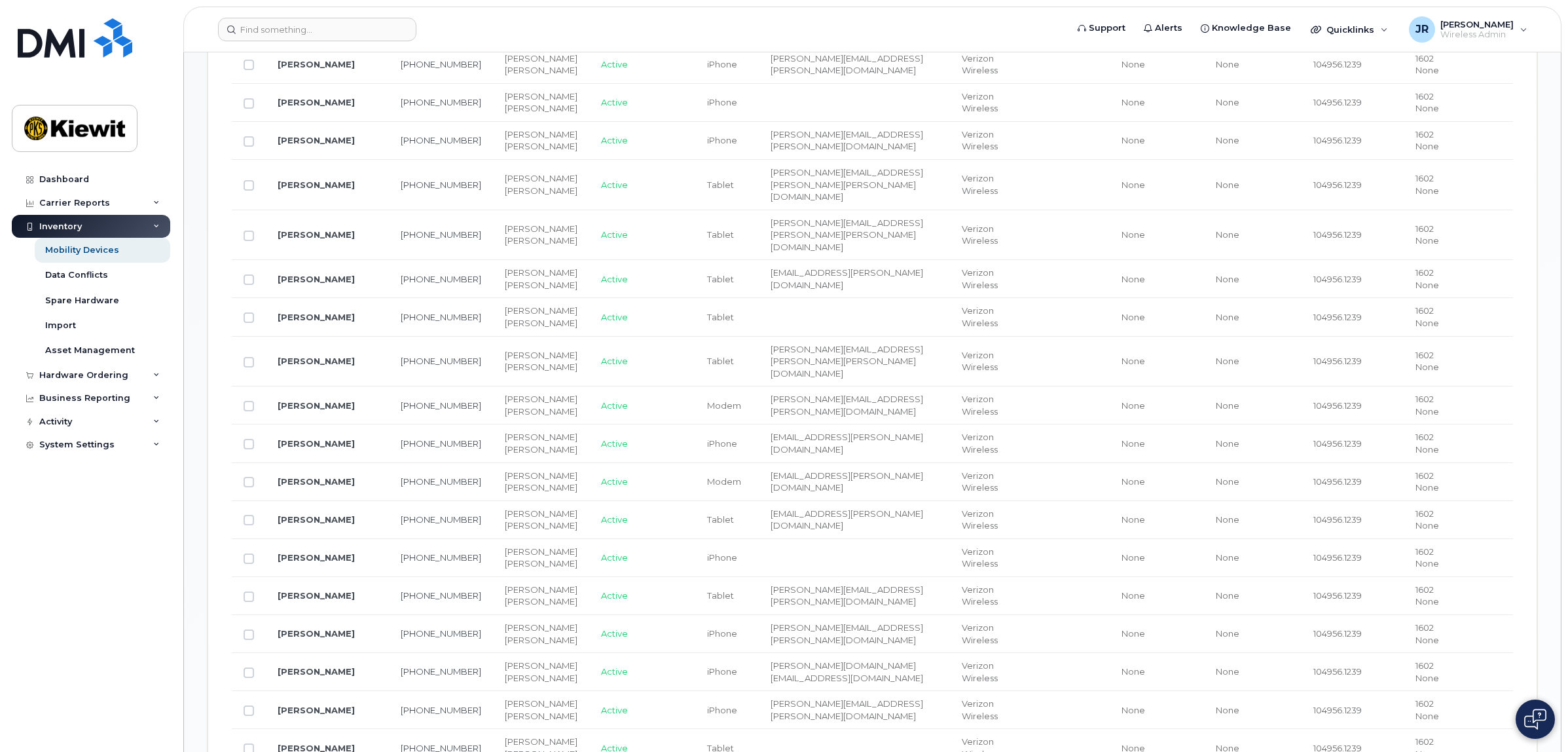
click at [906, 261] on td "[PERSON_NAME][EMAIL_ADDRESS][PERSON_NAME][PERSON_NAME][DOMAIN_NAME]" at bounding box center [855, 235] width 191 height 50
click at [771, 454] on span "[EMAIL_ADDRESS][PERSON_NAME][DOMAIN_NAME]" at bounding box center [847, 443] width 153 height 23
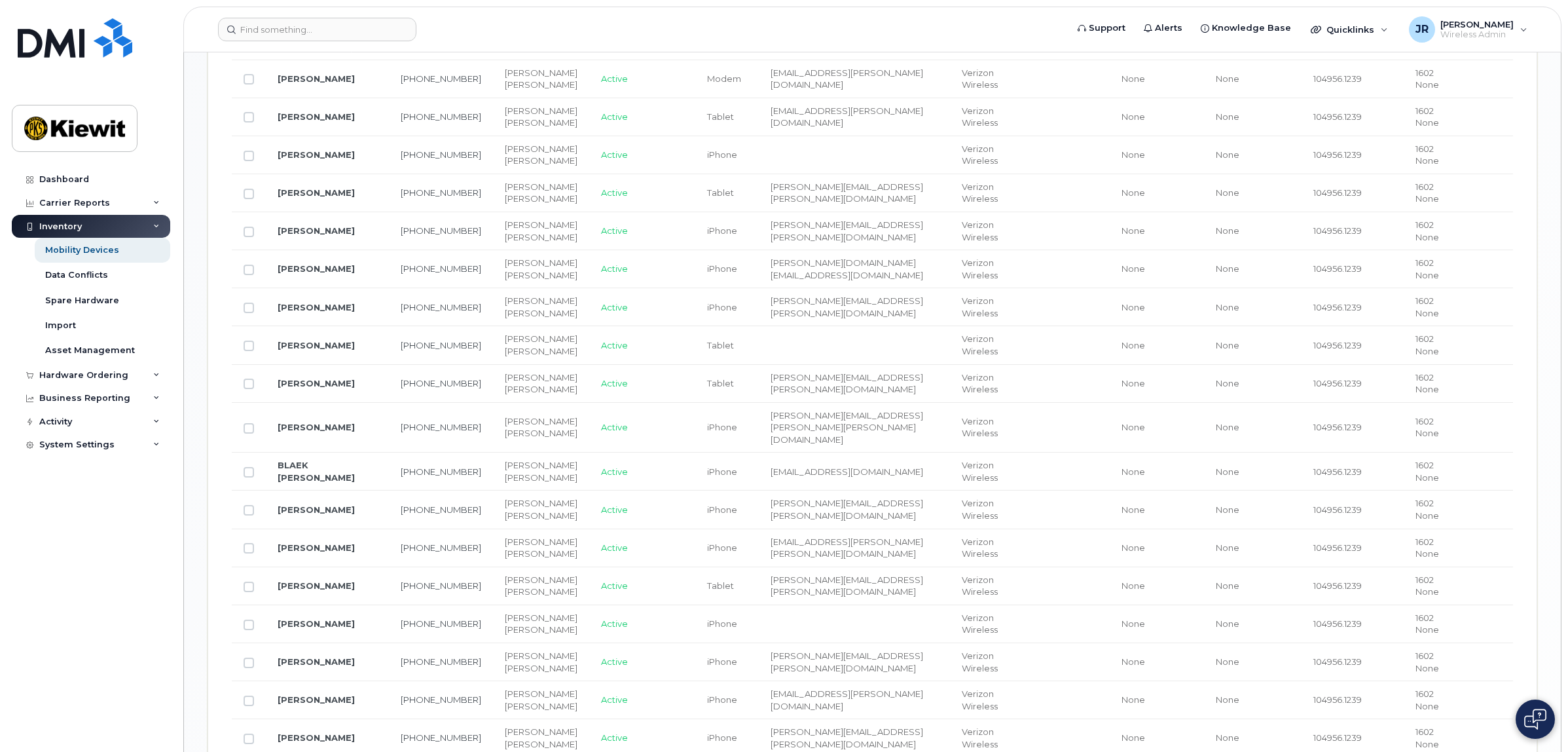
scroll to position [1355, 0]
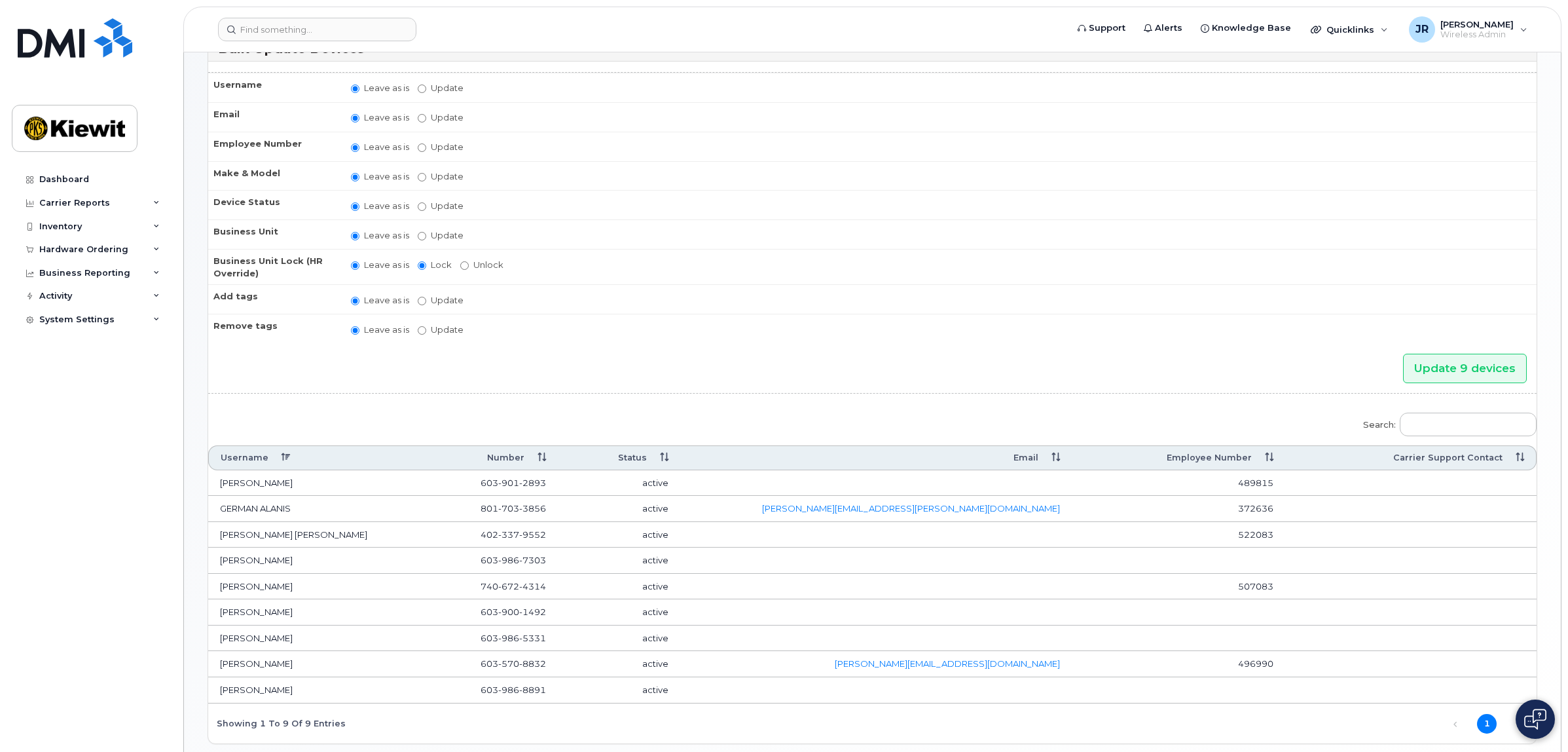
scroll to position [151, 0]
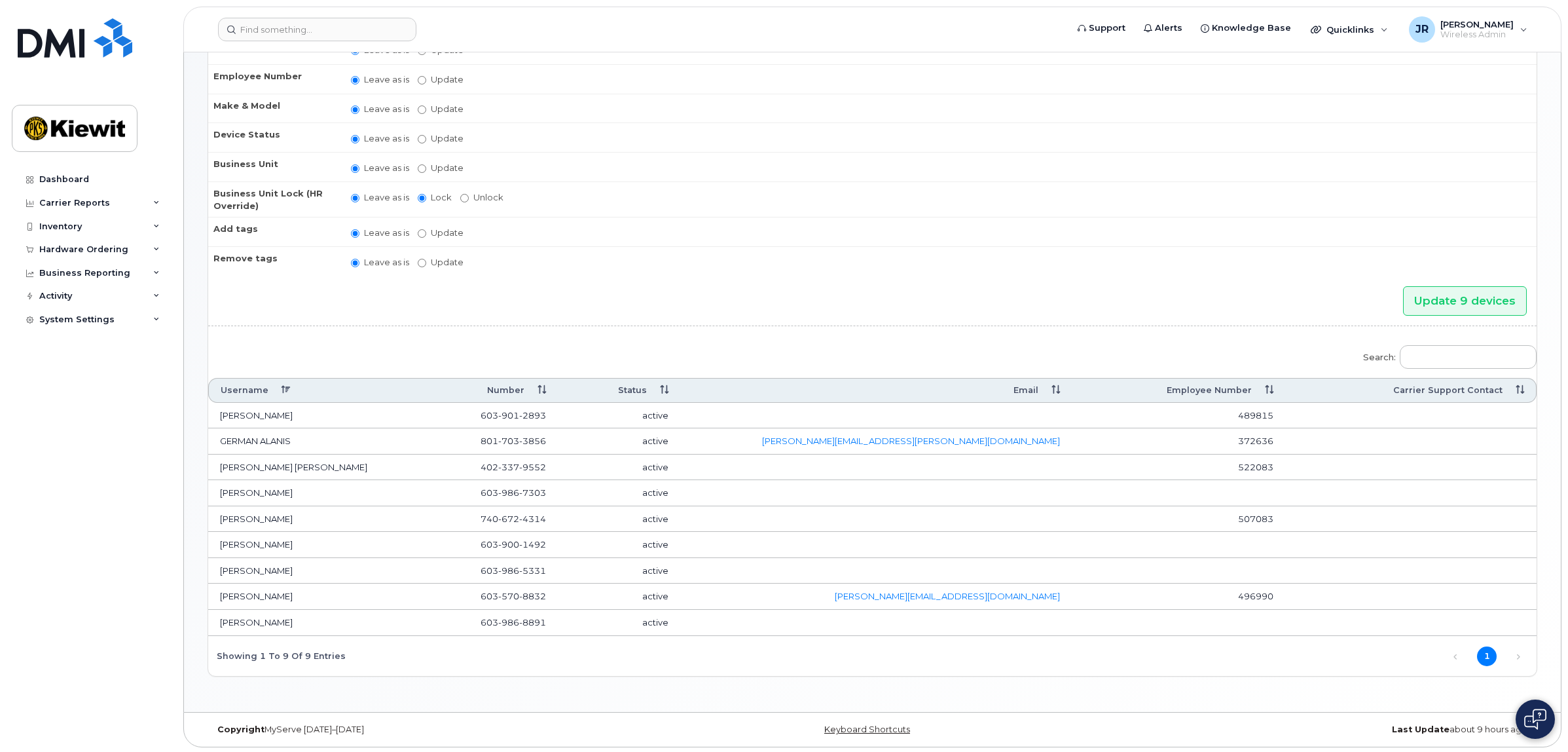
click at [608, 685] on div "Bulk Update Bulk Update Devices Username Leave as is Update Email Leave as is U…" at bounding box center [872, 306] width 1377 height 810
click at [542, 325] on form "Username Leave as is Update Email Leave as is Update Employee Number Leave as i…" at bounding box center [872, 340] width 1329 height 671
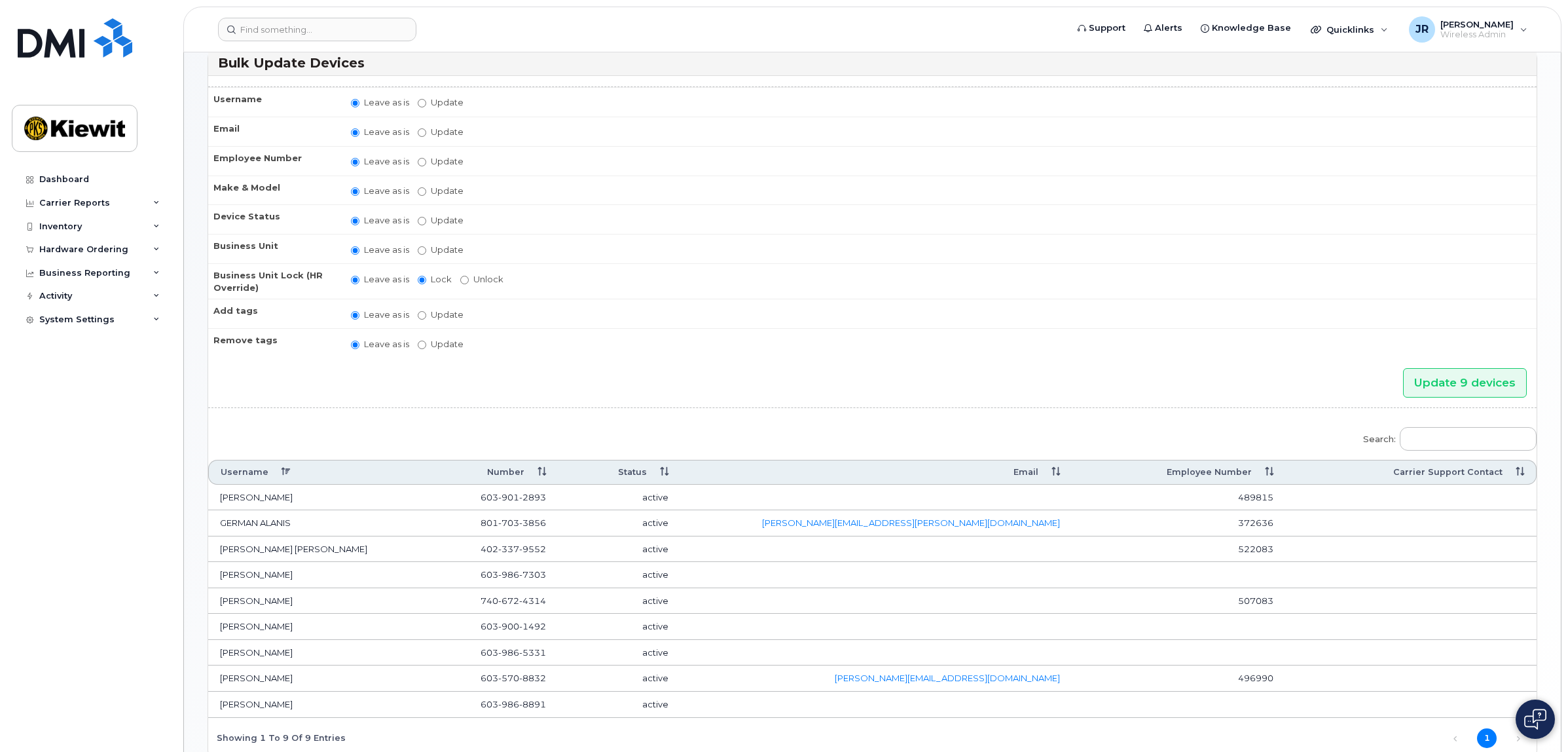
scroll to position [0, 0]
